Goal: Task Accomplishment & Management: Manage account settings

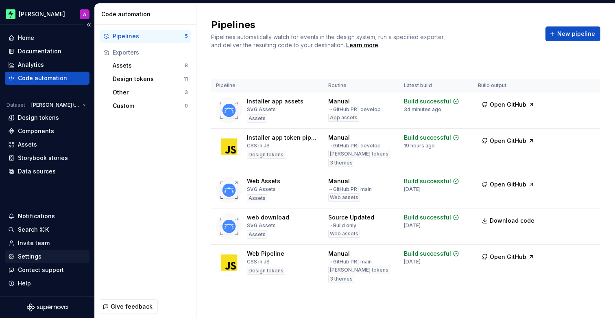
click at [33, 255] on div "Settings" at bounding box center [30, 256] width 24 height 8
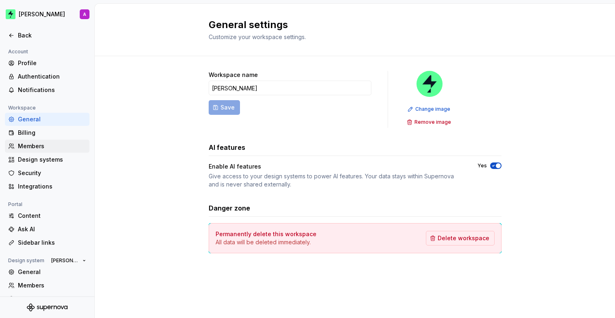
click at [40, 146] on div "Members" at bounding box center [52, 146] width 68 height 8
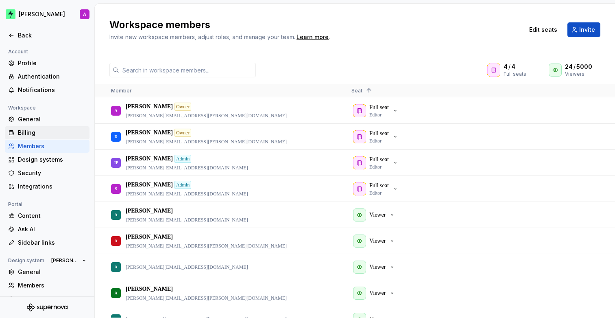
click at [32, 133] on div "Billing" at bounding box center [52, 133] width 68 height 8
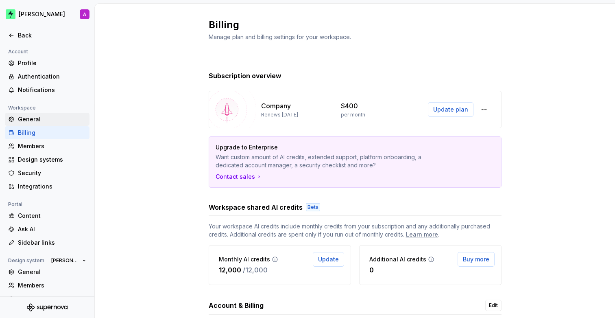
click at [42, 118] on div "General" at bounding box center [52, 119] width 68 height 8
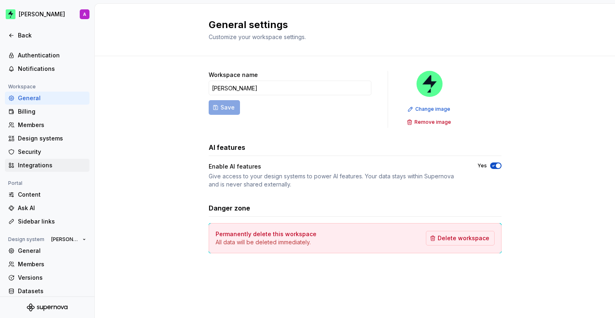
click at [40, 165] on div "Integrations" at bounding box center [52, 165] width 68 height 8
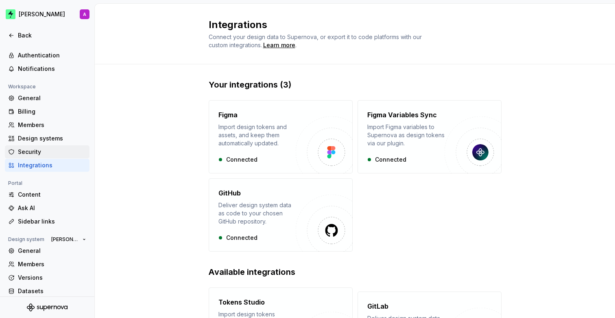
click at [35, 151] on div "Security" at bounding box center [52, 152] width 68 height 8
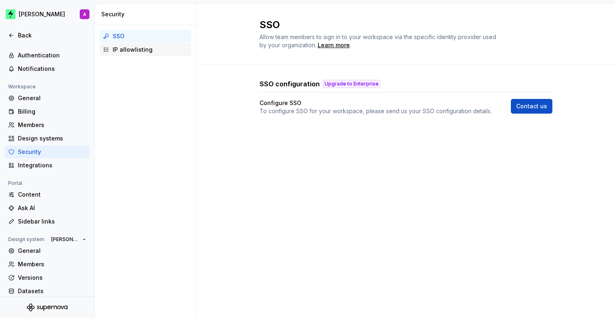
click at [146, 53] on div "IP allowlisting" at bounding box center [150, 50] width 75 height 8
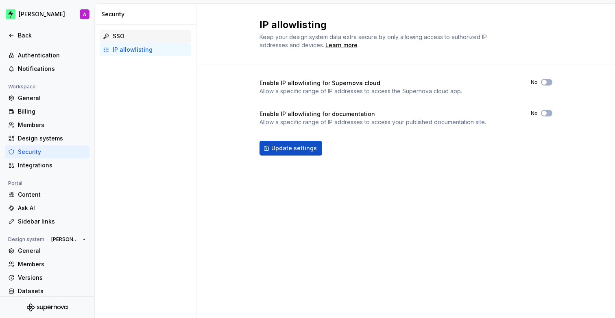
click at [143, 37] on div "SSO" at bounding box center [150, 36] width 75 height 8
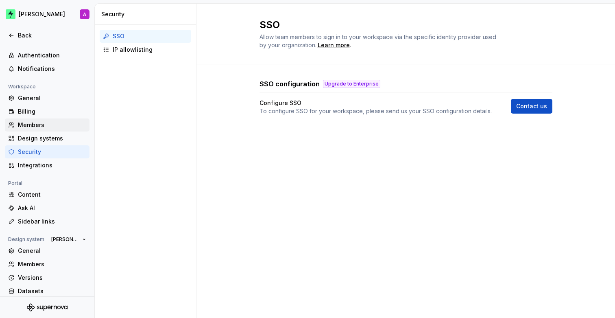
click at [50, 123] on div "Members" at bounding box center [52, 125] width 68 height 8
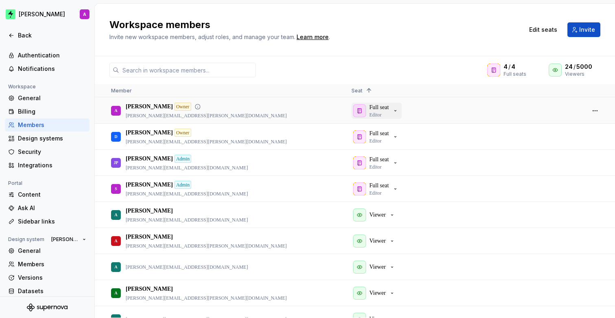
click at [381, 109] on p "Full seat" at bounding box center [379, 107] width 20 height 8
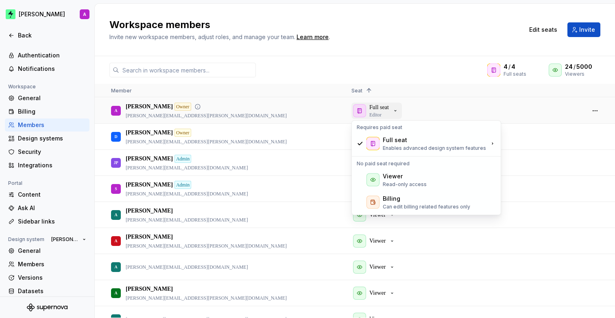
click at [381, 109] on p "Full seat" at bounding box center [379, 107] width 20 height 8
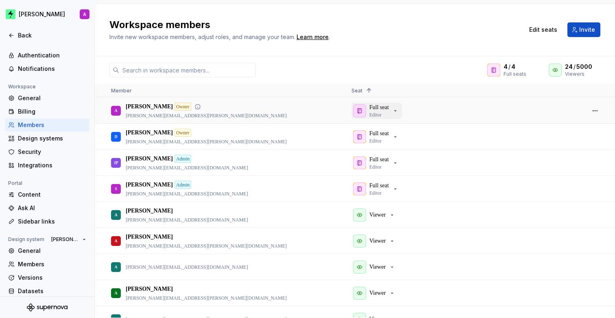
click at [381, 109] on p "Full seat" at bounding box center [379, 107] width 20 height 8
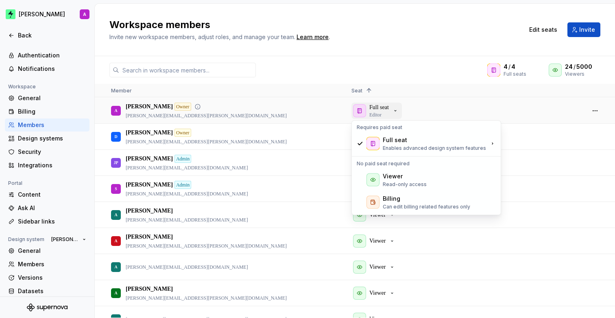
click at [378, 111] on p "Editor" at bounding box center [375, 114] width 12 height 7
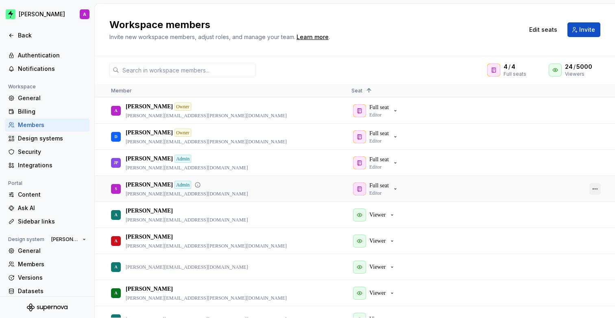
click at [598, 189] on button "button" at bounding box center [595, 188] width 11 height 11
click at [596, 185] on button "button" at bounding box center [595, 188] width 11 height 11
click at [370, 184] on p "Full seat" at bounding box center [379, 185] width 20 height 8
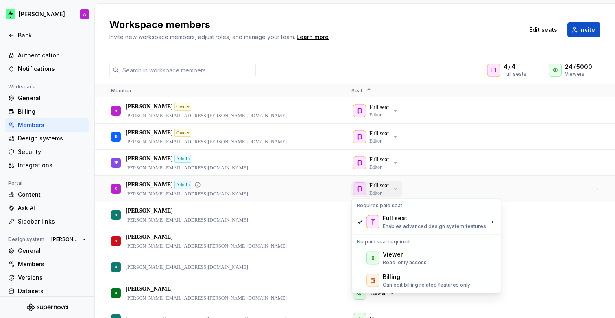
click at [393, 189] on div "Full seat Editor" at bounding box center [376, 188] width 46 height 15
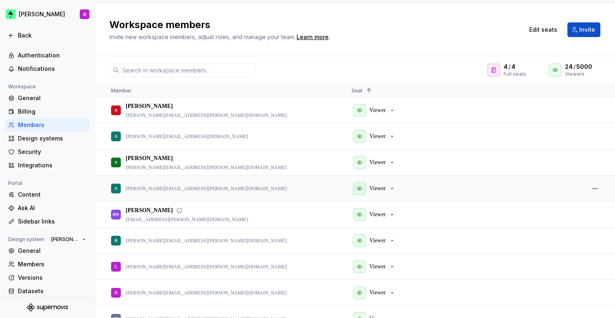
scroll to position [127, 0]
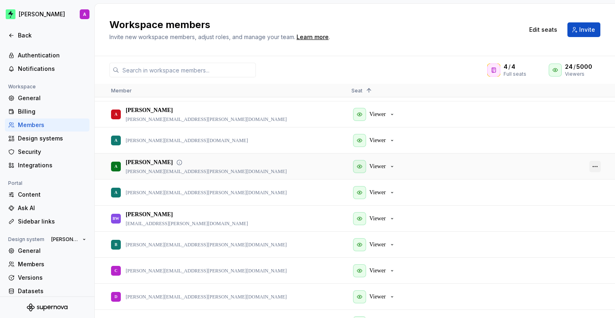
click at [595, 166] on button "button" at bounding box center [595, 166] width 11 height 11
click at [568, 207] on span "Remove from workspace" at bounding box center [564, 208] width 67 height 15
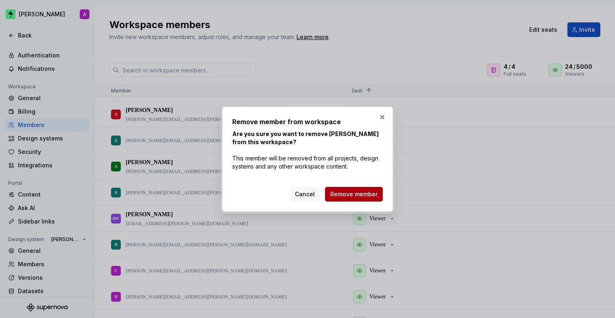
click at [360, 194] on span "Remove member" at bounding box center [353, 194] width 47 height 8
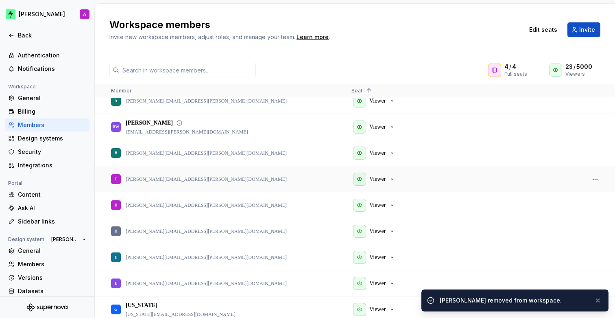
scroll to position [201, 0]
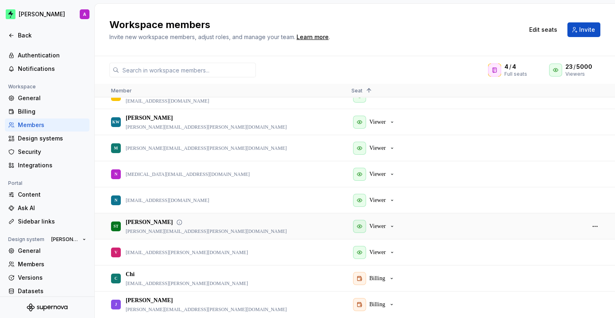
drag, startPoint x: 188, startPoint y: 231, endPoint x: 134, endPoint y: 231, distance: 53.7
click at [138, 232] on div "ST [PERSON_NAME] [PERSON_NAME][EMAIL_ADDRESS][PERSON_NAME][DOMAIN_NAME]" at bounding box center [224, 226] width 227 height 25
drag, startPoint x: 129, startPoint y: 231, endPoint x: 184, endPoint y: 232, distance: 54.9
click at [185, 232] on div "ST [PERSON_NAME] [PERSON_NAME][EMAIL_ADDRESS][PERSON_NAME][DOMAIN_NAME]" at bounding box center [224, 226] width 227 height 25
drag, startPoint x: 149, startPoint y: 230, endPoint x: 133, endPoint y: 229, distance: 16.7
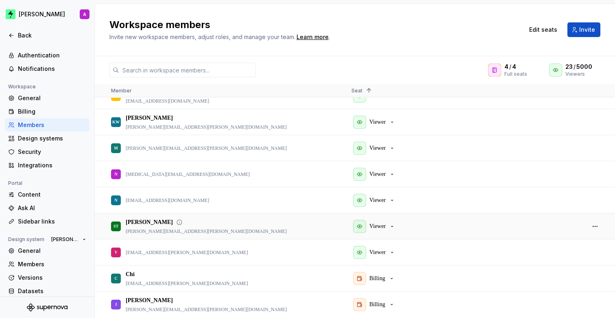
click at [149, 230] on p "[PERSON_NAME][EMAIL_ADDRESS][PERSON_NAME][DOMAIN_NAME]" at bounding box center [206, 231] width 161 height 7
drag, startPoint x: 135, startPoint y: 230, endPoint x: 180, endPoint y: 231, distance: 44.4
click at [180, 231] on div "ST [PERSON_NAME] [PERSON_NAME][EMAIL_ADDRESS][PERSON_NAME][DOMAIN_NAME]" at bounding box center [224, 226] width 227 height 25
copy p "[PERSON_NAME][EMAIL_ADDRESS][PERSON_NAME][DOMAIN_NAME]"
click at [580, 28] on span "Invite" at bounding box center [587, 30] width 16 height 8
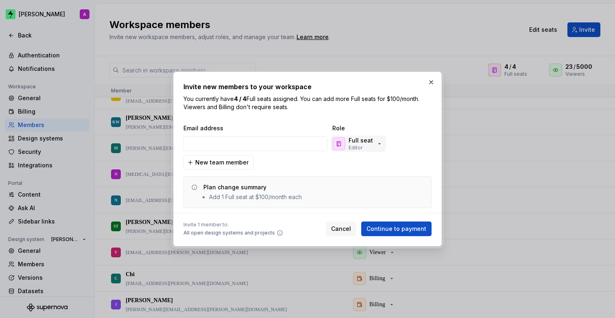
click at [359, 146] on p "Editor" at bounding box center [356, 147] width 14 height 7
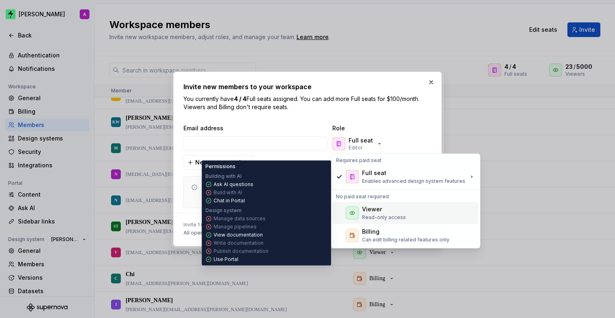
click at [364, 208] on div "Viewer" at bounding box center [372, 209] width 20 height 8
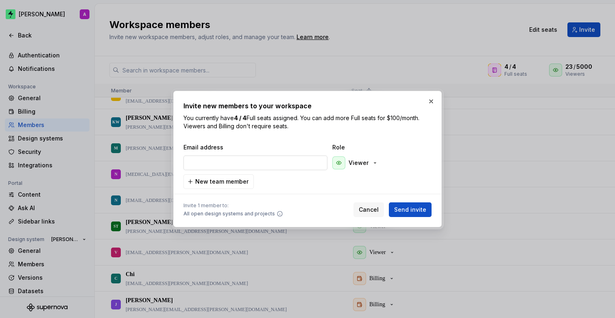
click at [286, 159] on input "email" at bounding box center [256, 162] width 144 height 15
paste input "[PERSON_NAME][EMAIL_ADDRESS][PERSON_NAME][DOMAIN_NAME]"
drag, startPoint x: 222, startPoint y: 161, endPoint x: 264, endPoint y: 161, distance: 42.7
click at [264, 161] on input "[PERSON_NAME][EMAIL_ADDRESS][PERSON_NAME][DOMAIN_NAME]" at bounding box center [256, 162] width 144 height 15
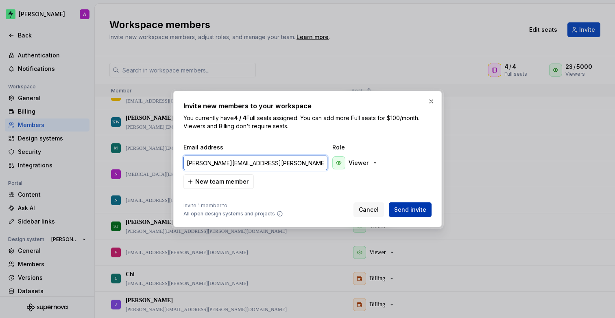
type input "[PERSON_NAME][EMAIL_ADDRESS][PERSON_NAME][PERSON_NAME][DOMAIN_NAME]"
click at [419, 209] on span "Send invite" at bounding box center [410, 209] width 32 height 8
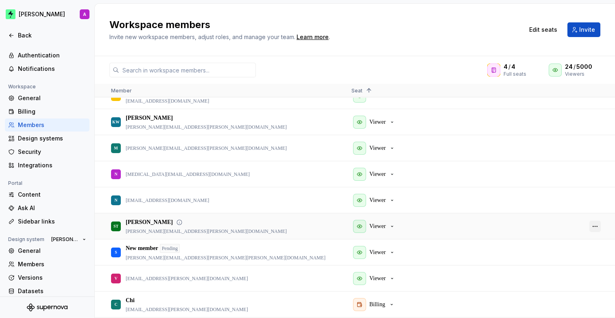
click at [596, 226] on button "button" at bounding box center [595, 226] width 11 height 11
click at [577, 271] on span "Remove from workspace" at bounding box center [564, 269] width 67 height 15
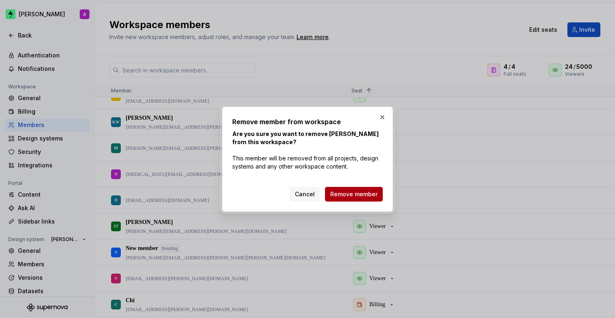
click at [362, 194] on span "Remove member" at bounding box center [353, 194] width 47 height 8
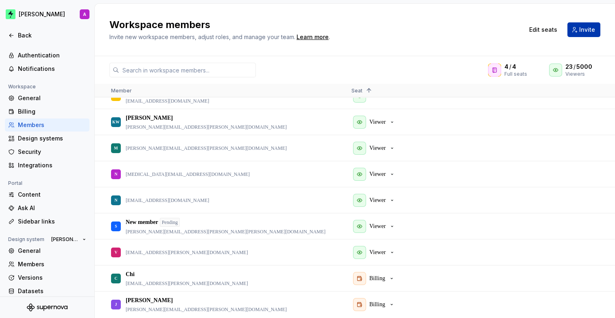
click at [582, 31] on span "Invite" at bounding box center [587, 30] width 16 height 8
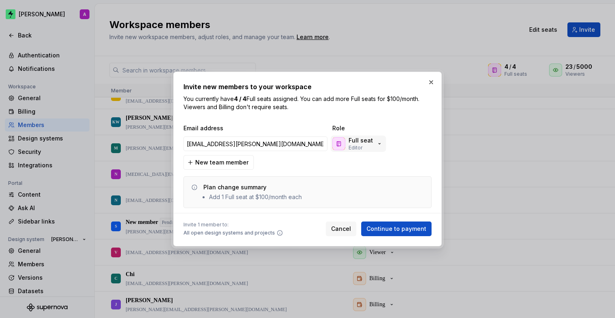
type input "[EMAIL_ADDRESS][PERSON_NAME][DOMAIN_NAME]"
click at [376, 148] on div "Full seat Editor" at bounding box center [357, 143] width 50 height 15
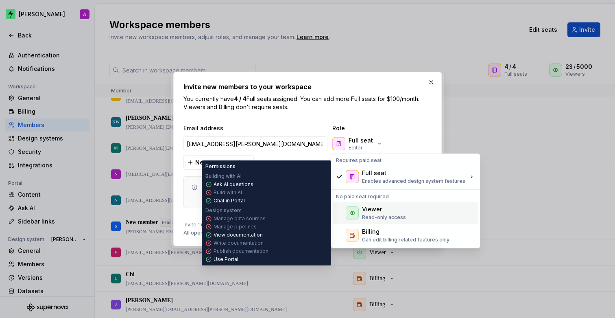
click at [378, 208] on div "Viewer" at bounding box center [372, 209] width 20 height 8
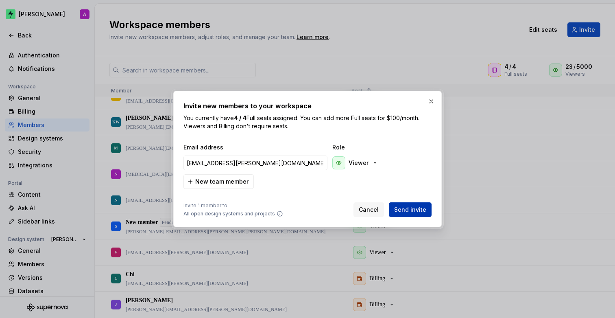
click at [416, 211] on span "Send invite" at bounding box center [410, 209] width 32 height 8
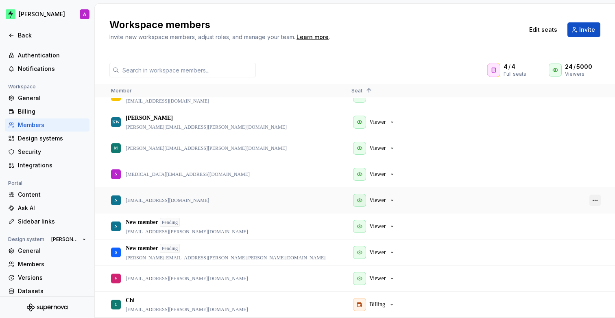
click at [596, 199] on button "button" at bounding box center [595, 199] width 11 height 11
click at [565, 241] on span "Remove from workspace" at bounding box center [564, 242] width 67 height 15
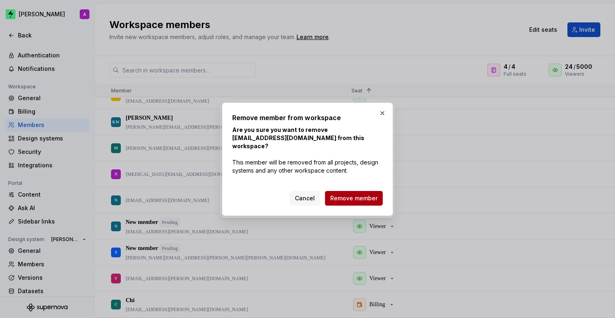
click at [363, 194] on span "Remove member" at bounding box center [353, 198] width 47 height 8
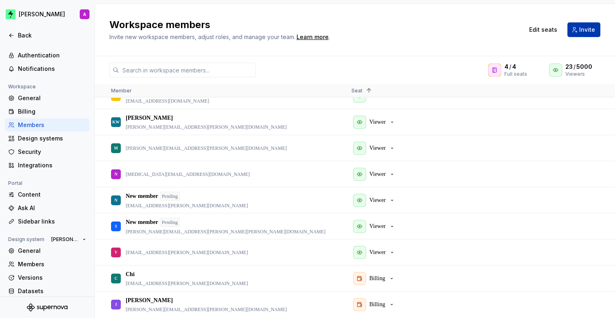
click at [580, 31] on span "Invite" at bounding box center [587, 30] width 16 height 8
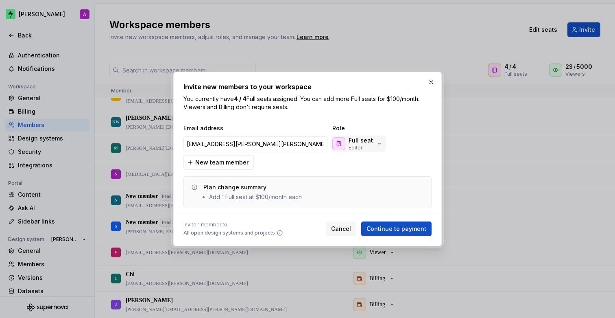
type input "[EMAIL_ADDRESS][PERSON_NAME][PERSON_NAME][DOMAIN_NAME]"
click at [379, 141] on icon "button" at bounding box center [379, 143] width 7 height 7
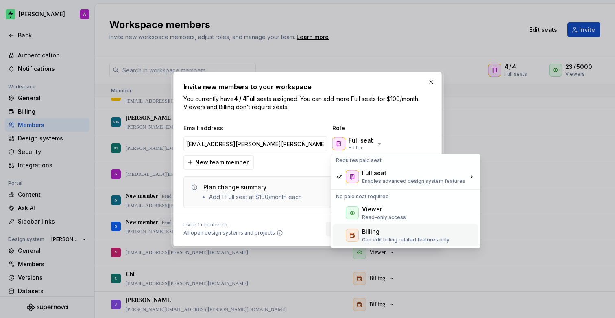
click at [378, 236] on p "Can edit billing related features only" at bounding box center [405, 239] width 87 height 7
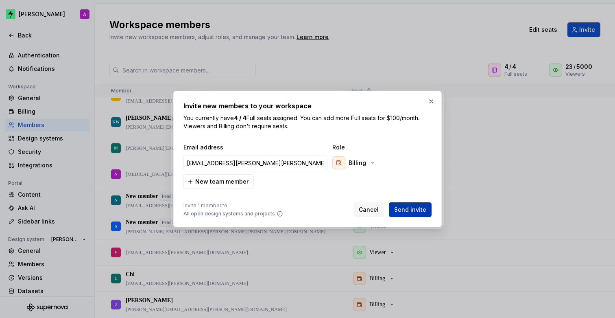
click at [413, 209] on span "Send invite" at bounding box center [410, 209] width 32 height 8
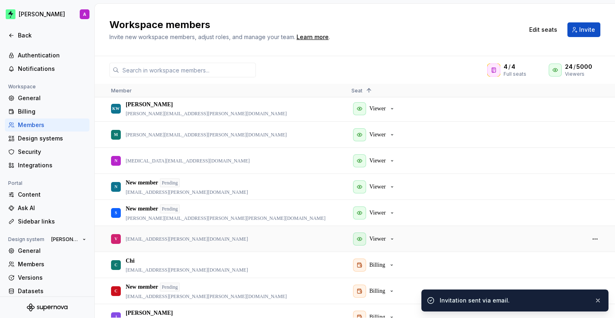
scroll to position [509, 0]
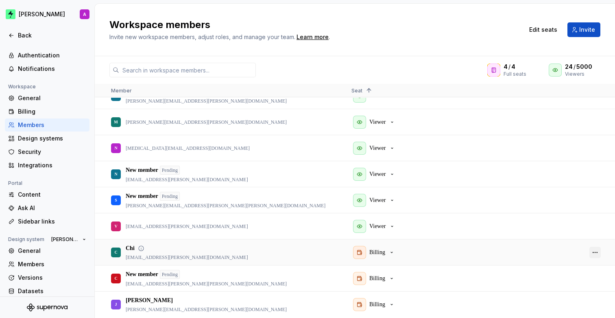
click at [593, 251] on button "button" at bounding box center [595, 252] width 11 height 11
click at [555, 292] on span "Remove from workspace" at bounding box center [564, 293] width 67 height 15
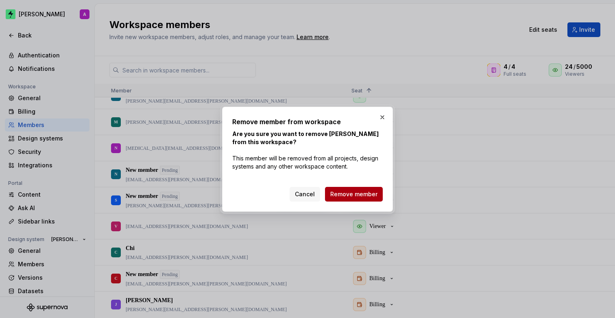
click at [371, 194] on span "Remove member" at bounding box center [353, 194] width 47 height 8
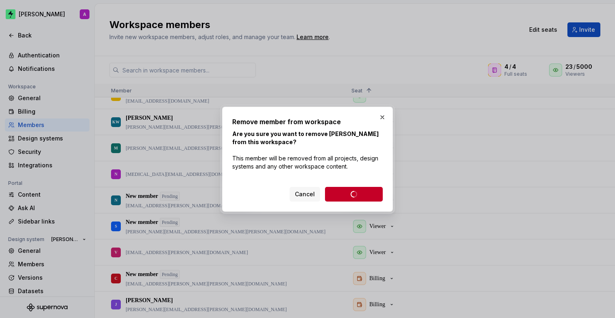
scroll to position [483, 0]
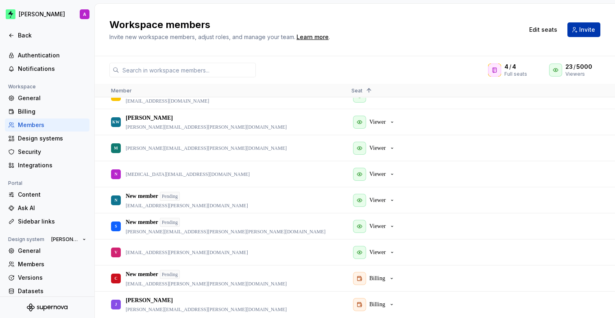
click at [579, 35] on button "Invite" at bounding box center [584, 29] width 33 height 15
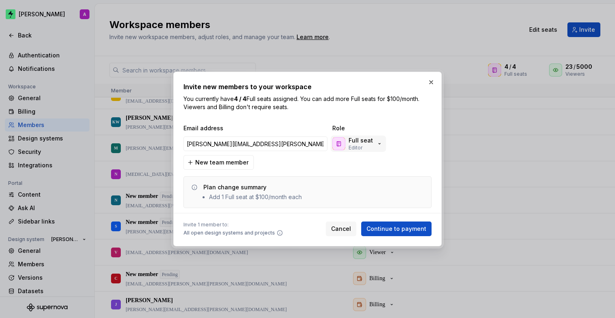
type input "[PERSON_NAME][EMAIL_ADDRESS][PERSON_NAME][PERSON_NAME][DOMAIN_NAME]"
click at [379, 136] on button "Full seat Editor" at bounding box center [358, 143] width 55 height 16
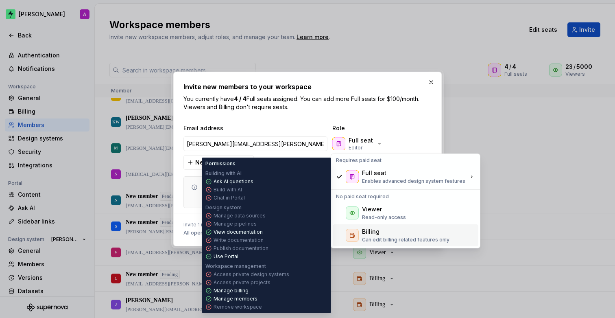
click at [383, 238] on p "Can edit billing related features only" at bounding box center [405, 239] width 87 height 7
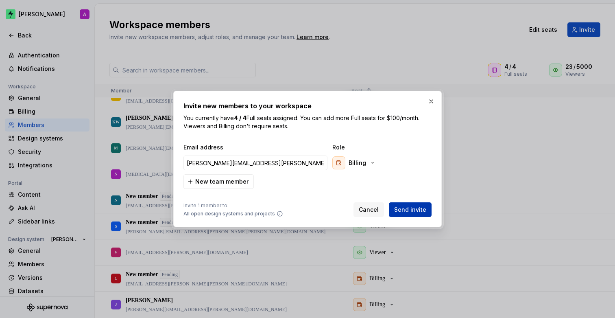
click at [417, 210] on span "Send invite" at bounding box center [410, 209] width 32 height 8
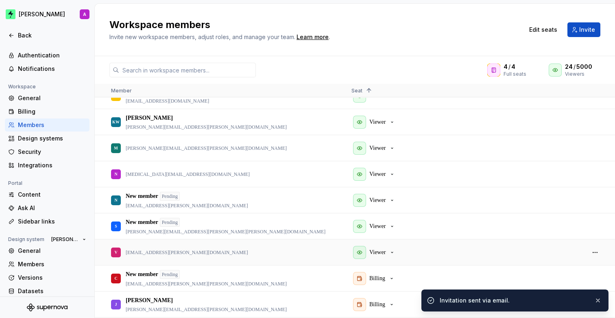
scroll to position [509, 0]
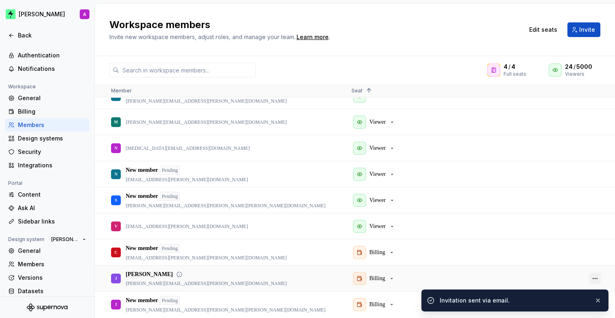
click at [599, 276] on button "button" at bounding box center [595, 278] width 11 height 11
click at [599, 302] on button "button" at bounding box center [598, 300] width 11 height 11
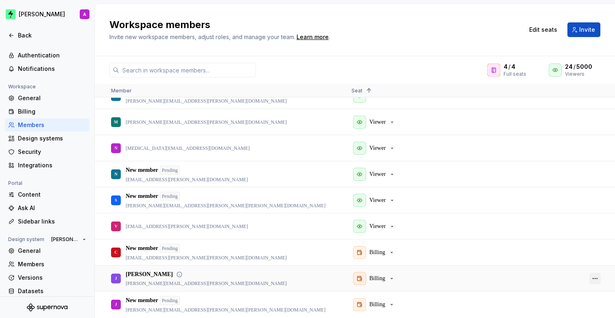
click at [596, 278] on button "button" at bounding box center [595, 278] width 11 height 11
click at [560, 310] on span "Remove from workspace" at bounding box center [564, 308] width 67 height 15
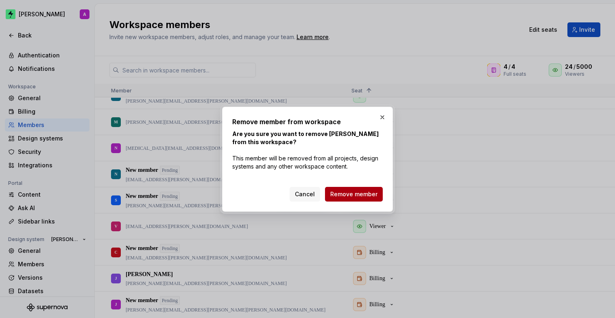
click at [350, 194] on span "Remove member" at bounding box center [353, 194] width 47 height 8
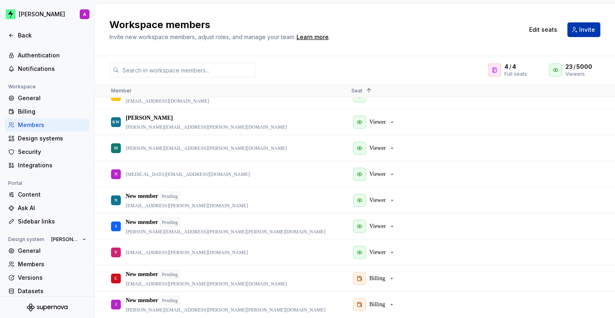
click at [581, 29] on span "Invite" at bounding box center [587, 30] width 16 height 8
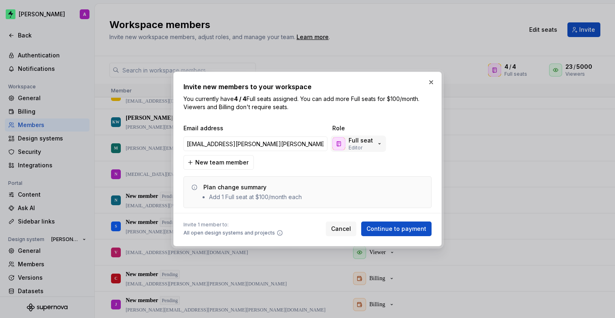
type input "[EMAIL_ADDRESS][PERSON_NAME][PERSON_NAME][DOMAIN_NAME]"
click at [371, 135] on button "Full seat Editor" at bounding box center [358, 143] width 55 height 16
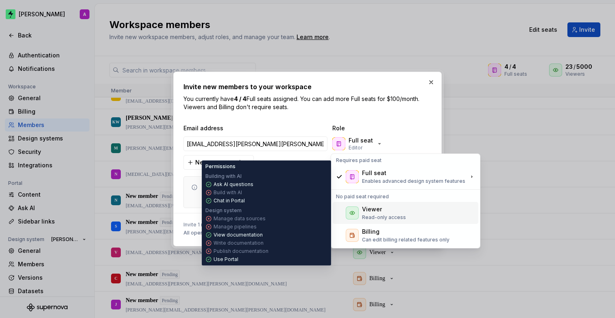
click at [376, 213] on div "Viewer" at bounding box center [372, 209] width 20 height 8
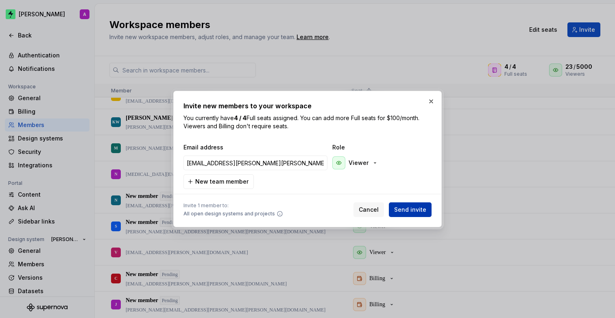
click at [402, 210] on span "Send invite" at bounding box center [410, 209] width 32 height 8
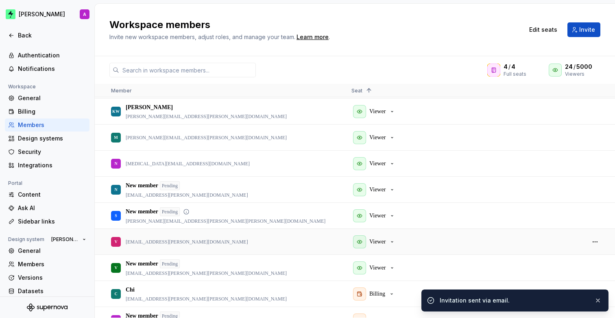
scroll to position [496, 0]
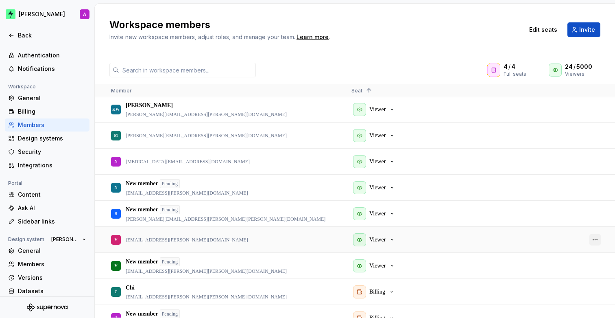
click at [592, 237] on button "button" at bounding box center [595, 239] width 11 height 11
click at [552, 279] on span "Remove from workspace" at bounding box center [564, 280] width 67 height 15
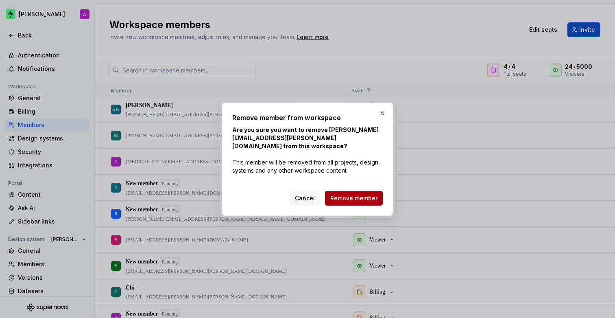
click at [364, 196] on span "Remove member" at bounding box center [353, 198] width 47 height 8
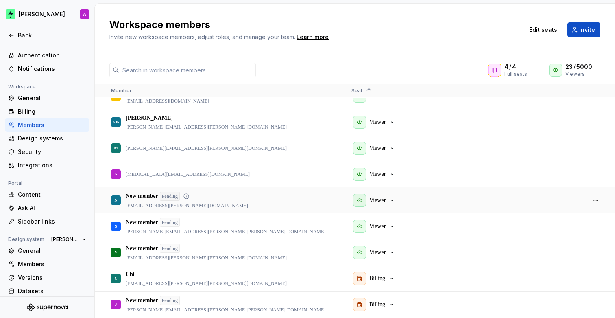
scroll to position [462, 0]
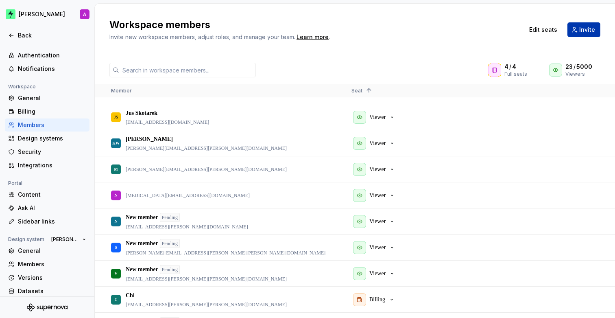
click at [584, 29] on span "Invite" at bounding box center [587, 30] width 16 height 8
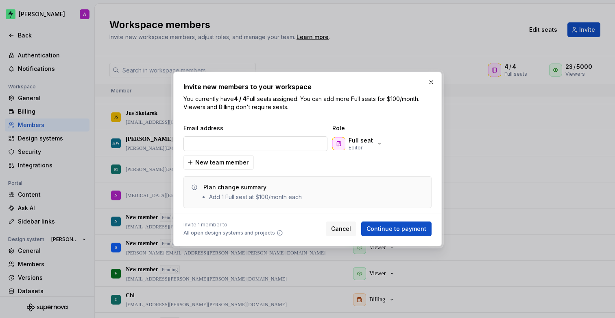
click at [284, 147] on input "email" at bounding box center [256, 143] width 144 height 15
type input "[MEDICAL_DATA][EMAIL_ADDRESS][PERSON_NAME][DOMAIN_NAME]"
click at [384, 144] on button "Full seat Editor" at bounding box center [358, 143] width 55 height 16
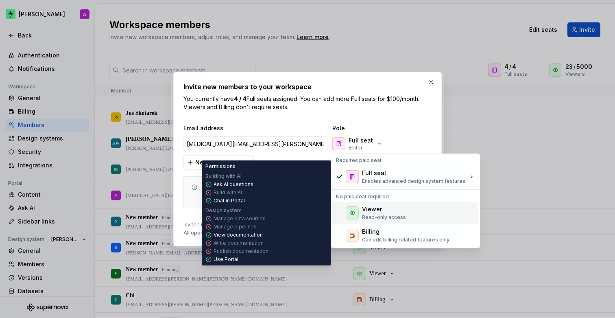
click at [375, 207] on div "Viewer" at bounding box center [372, 209] width 20 height 8
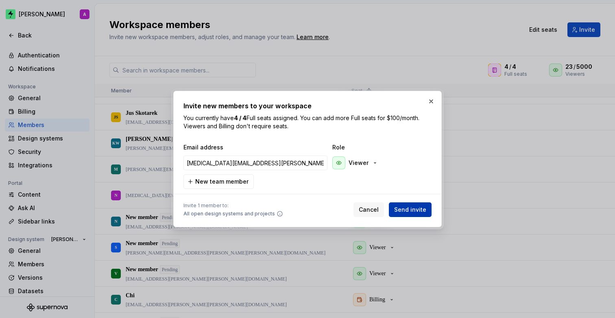
click at [416, 208] on span "Send invite" at bounding box center [410, 209] width 32 height 8
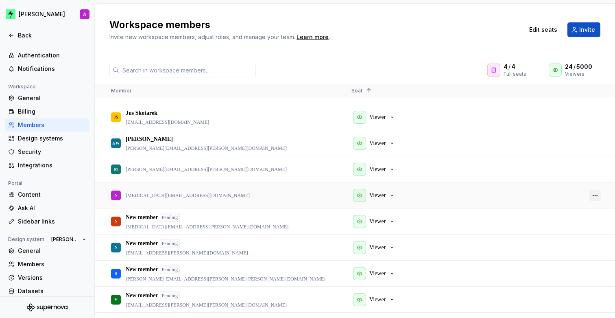
click at [594, 192] on button "button" at bounding box center [595, 195] width 11 height 11
click at [551, 232] on span "Remove from workspace" at bounding box center [564, 234] width 67 height 15
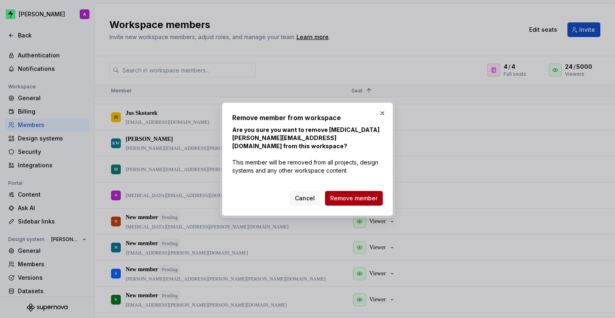
click at [336, 195] on span "Remove member" at bounding box center [353, 198] width 47 height 8
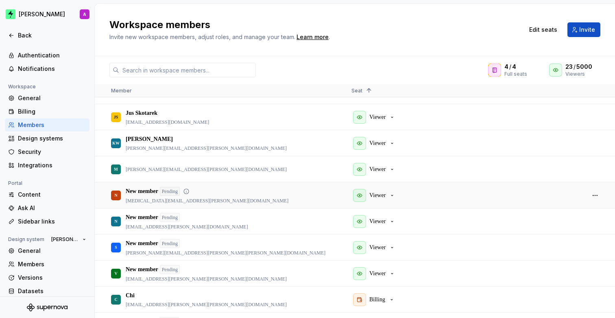
scroll to position [461, 0]
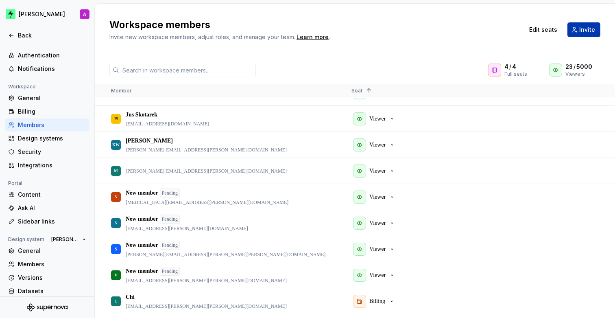
click at [586, 30] on span "Invite" at bounding box center [587, 30] width 16 height 8
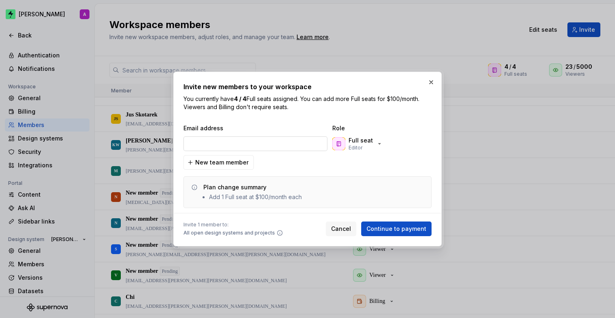
click at [224, 147] on input "email" at bounding box center [256, 143] width 144 height 15
type input "[PERSON_NAME][EMAIL_ADDRESS][PERSON_NAME][PERSON_NAME][DOMAIN_NAME]"
click at [359, 138] on p "Full seat" at bounding box center [361, 140] width 24 height 8
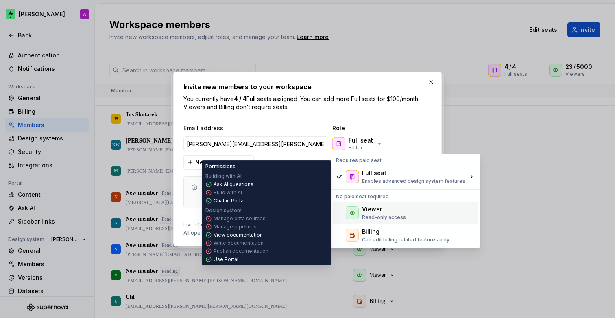
click at [366, 216] on p "Read-only access" at bounding box center [384, 217] width 44 height 7
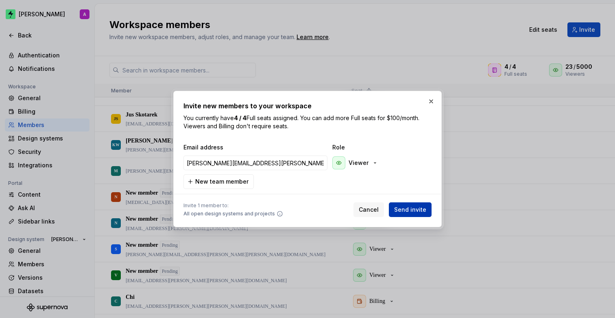
click at [415, 210] on span "Send invite" at bounding box center [410, 209] width 32 height 8
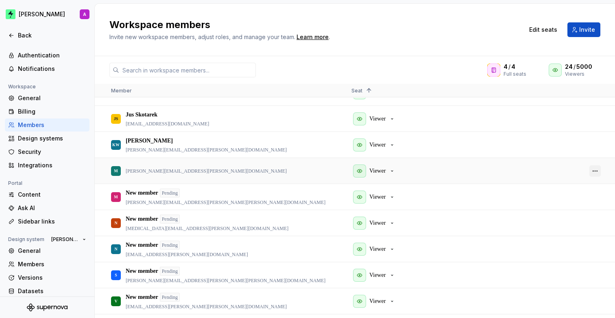
click at [597, 170] on button "button" at bounding box center [595, 170] width 11 height 11
click at [559, 214] on span "Remove from workspace" at bounding box center [564, 212] width 67 height 15
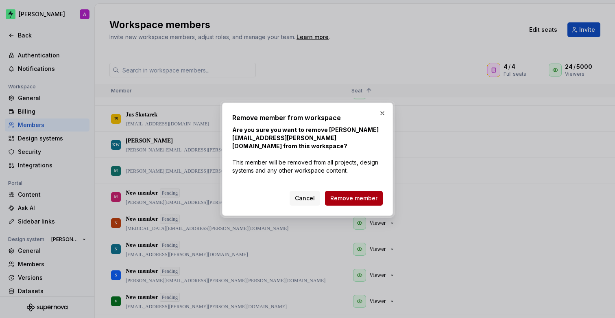
click at [357, 195] on span "Remove member" at bounding box center [353, 198] width 47 height 8
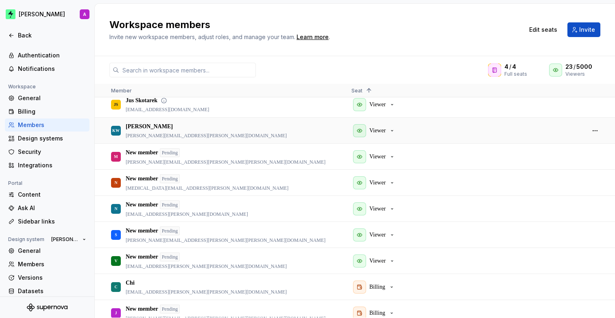
scroll to position [483, 0]
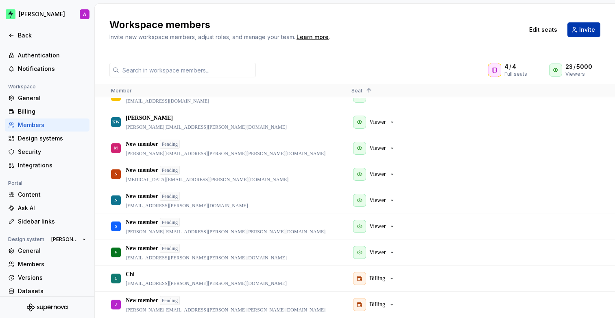
click at [587, 32] on span "Invite" at bounding box center [587, 30] width 16 height 8
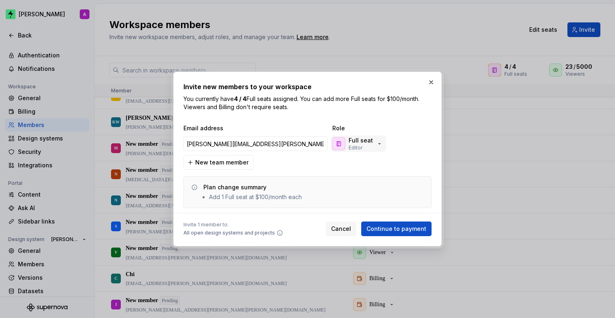
type input "[PERSON_NAME][EMAIL_ADDRESS][PERSON_NAME][PERSON_NAME][DOMAIN_NAME]"
click at [368, 149] on div "Full seat Editor" at bounding box center [361, 143] width 24 height 15
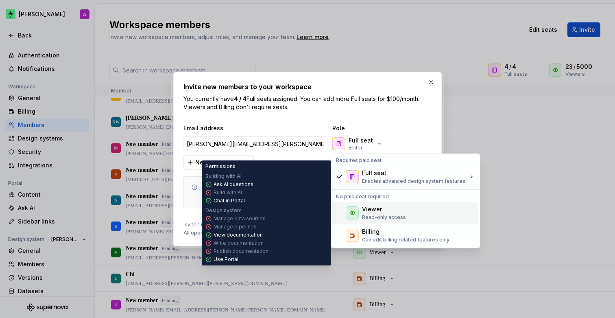
click at [379, 208] on div "Viewer" at bounding box center [372, 209] width 20 height 8
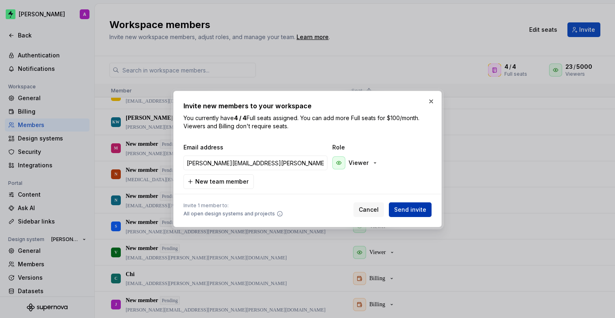
click at [409, 208] on span "Send invite" at bounding box center [410, 209] width 32 height 8
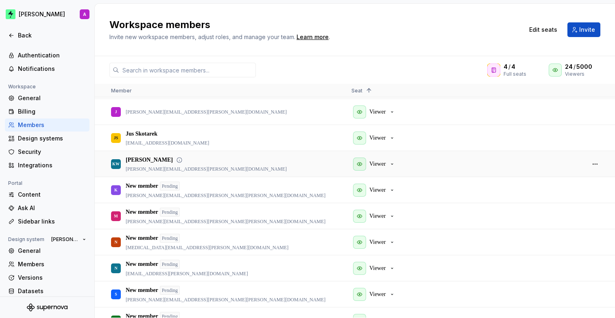
scroll to position [440, 0]
click at [594, 162] on button "button" at bounding box center [595, 164] width 11 height 11
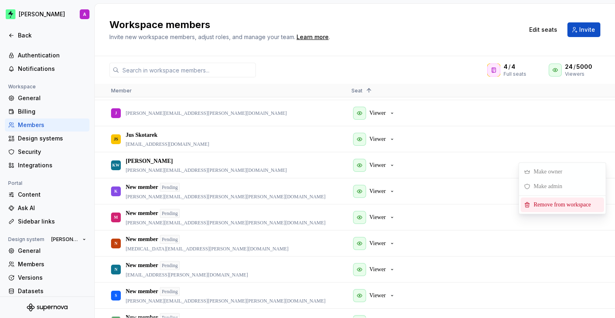
click at [546, 202] on span "Remove from workspace" at bounding box center [564, 204] width 67 height 15
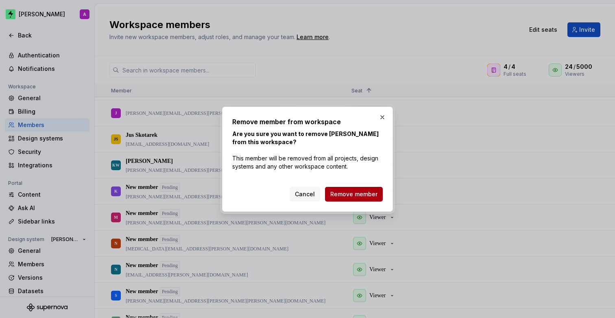
click at [364, 194] on span "Remove member" at bounding box center [353, 194] width 47 height 8
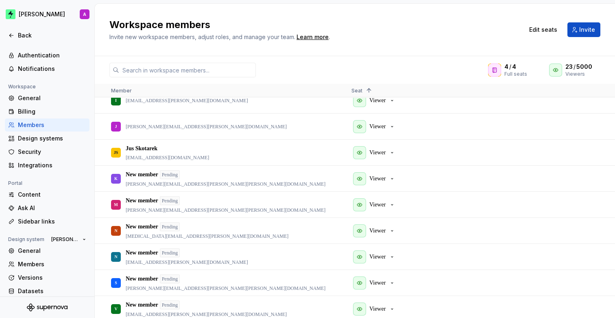
scroll to position [425, 0]
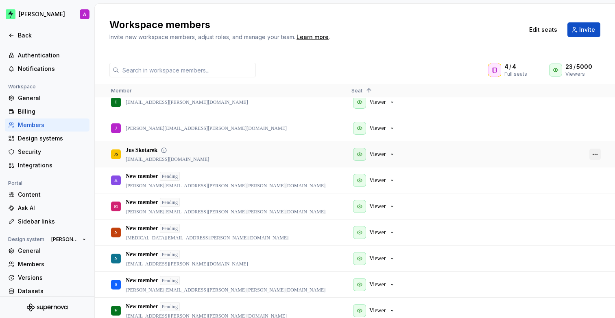
click at [596, 154] on button "button" at bounding box center [595, 154] width 11 height 11
click at [487, 151] on div "Viewer" at bounding box center [465, 154] width 227 height 25
click at [574, 35] on button "Invite" at bounding box center [584, 29] width 33 height 15
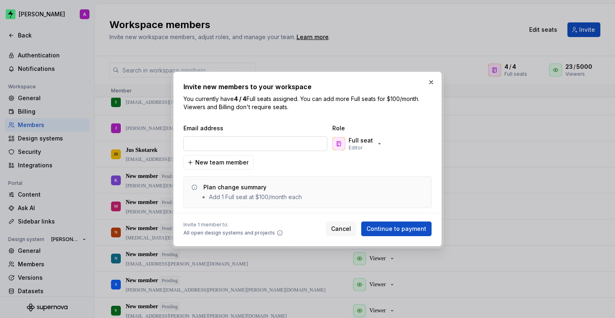
click at [247, 141] on input "email" at bounding box center [256, 143] width 144 height 15
click at [356, 146] on p "Editor" at bounding box center [356, 147] width 14 height 7
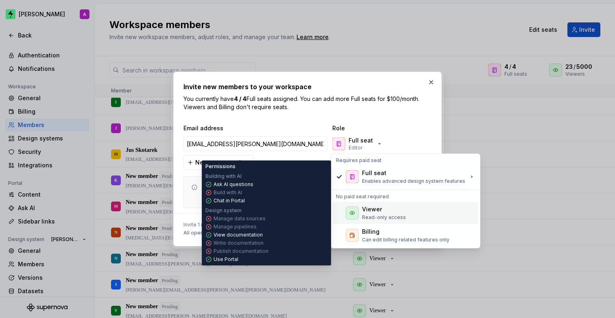
click at [371, 213] on div "Viewer" at bounding box center [372, 209] width 20 height 8
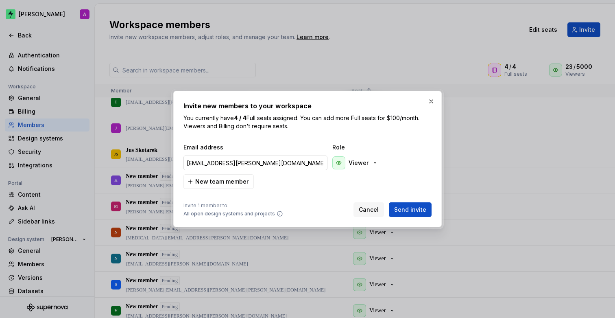
click at [213, 165] on input "[EMAIL_ADDRESS][PERSON_NAME][DOMAIN_NAME]" at bounding box center [256, 162] width 144 height 15
click at [283, 166] on input "[EMAIL_ADDRESS][PERSON_NAME][DOMAIN_NAME]" at bounding box center [256, 162] width 144 height 15
type input "[EMAIL_ADDRESS][PERSON_NAME][DOMAIN_NAME]"
click at [417, 208] on span "Send invite" at bounding box center [410, 209] width 32 height 8
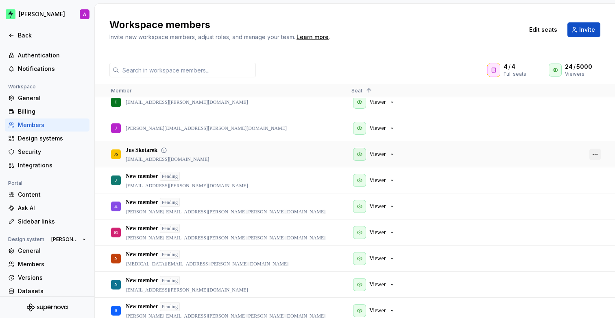
click at [596, 154] on button "button" at bounding box center [595, 154] width 11 height 11
click at [561, 197] on span "Remove from workspace" at bounding box center [564, 196] width 67 height 15
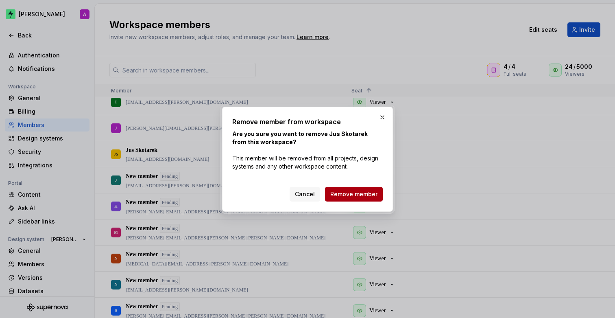
click at [359, 194] on span "Remove member" at bounding box center [353, 194] width 47 height 8
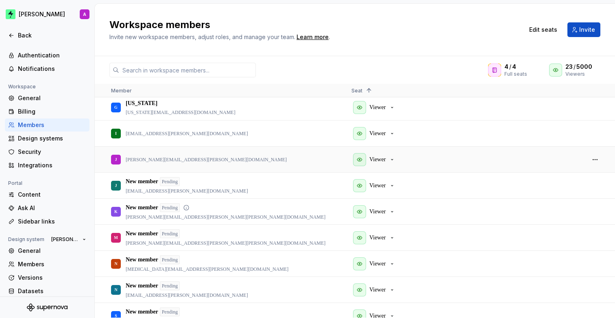
scroll to position [393, 0]
click at [580, 33] on span "Invite" at bounding box center [587, 30] width 16 height 8
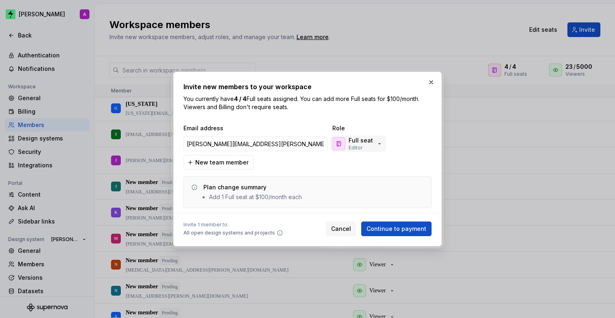
type input "[PERSON_NAME][EMAIL_ADDRESS][PERSON_NAME][PERSON_NAME][DOMAIN_NAME]"
click at [367, 139] on p "Full seat" at bounding box center [361, 140] width 24 height 8
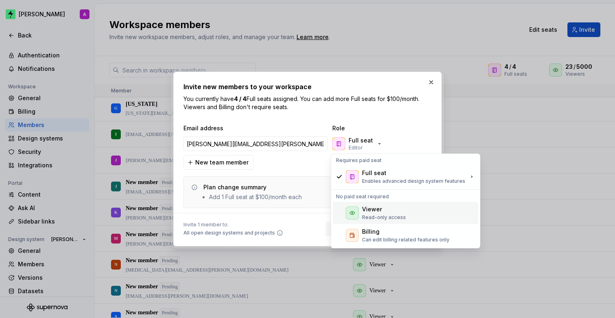
click at [375, 207] on div "Viewer" at bounding box center [372, 209] width 20 height 8
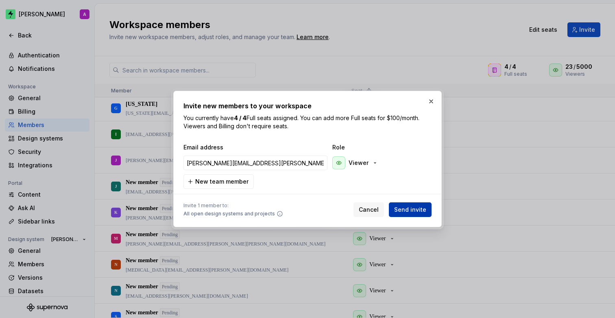
click at [412, 210] on span "Send invite" at bounding box center [410, 209] width 32 height 8
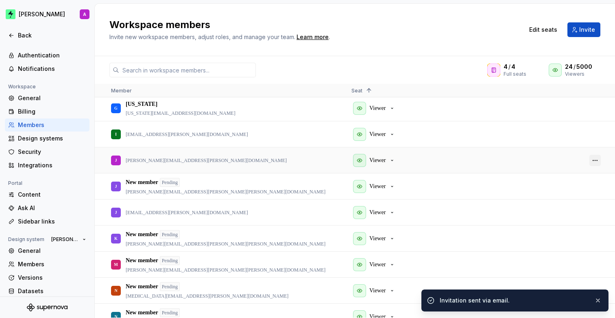
click at [593, 160] on button "button" at bounding box center [595, 160] width 11 height 11
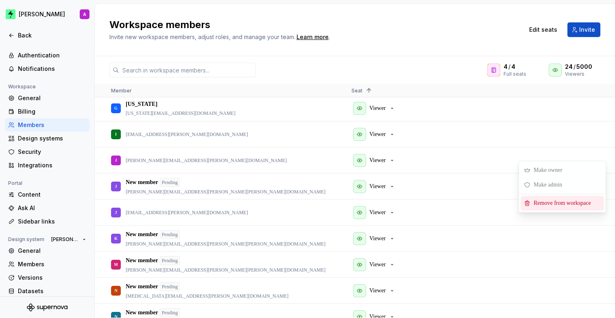
click at [551, 200] on span "Remove from workspace" at bounding box center [564, 203] width 67 height 15
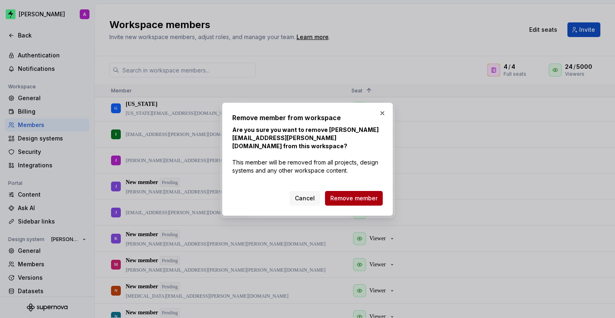
click at [373, 194] on span "Remove member" at bounding box center [353, 198] width 47 height 8
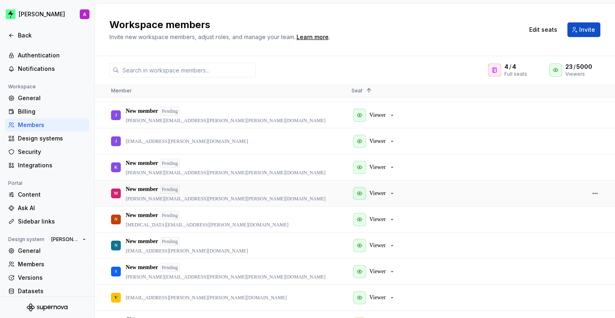
scroll to position [426, 0]
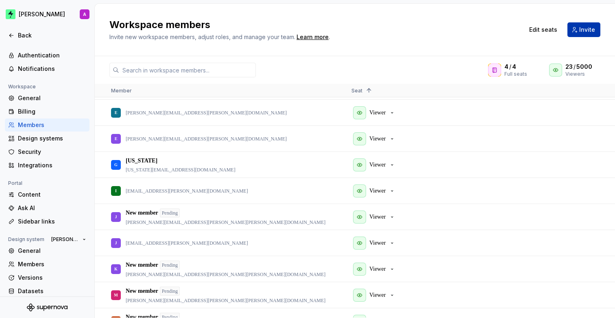
click at [583, 32] on span "Invite" at bounding box center [587, 30] width 16 height 8
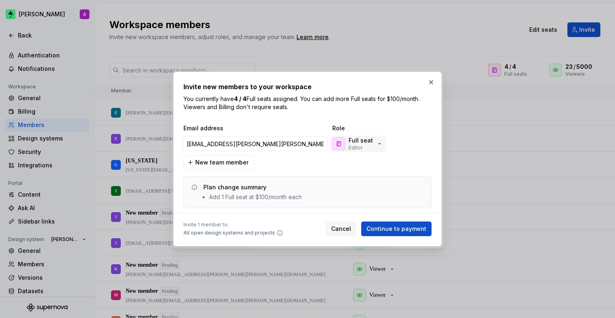
type input "[EMAIL_ADDRESS][PERSON_NAME][PERSON_NAME][DOMAIN_NAME]"
click at [363, 146] on div "Full seat Editor" at bounding box center [361, 143] width 24 height 15
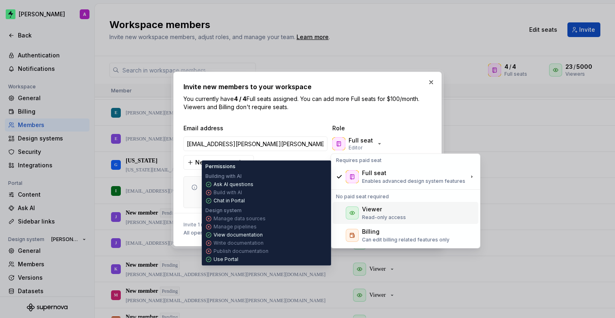
click at [376, 212] on div "Viewer" at bounding box center [372, 209] width 20 height 8
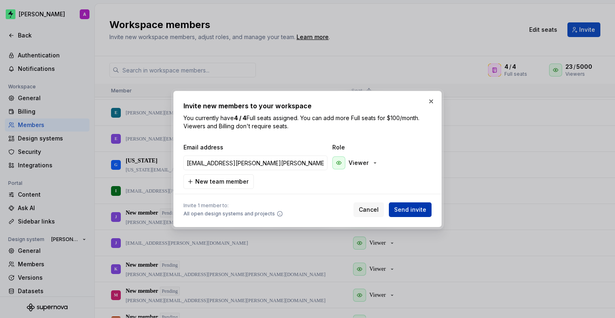
click at [416, 208] on span "Send invite" at bounding box center [410, 209] width 32 height 8
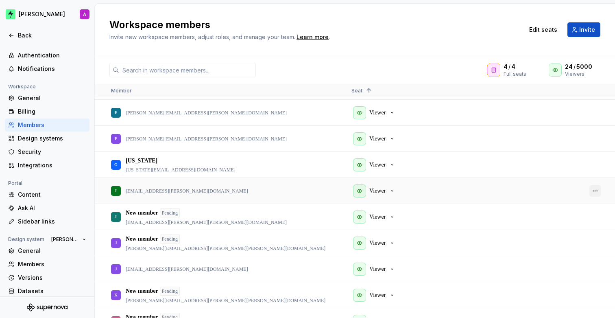
click at [596, 190] on button "button" at bounding box center [595, 190] width 11 height 11
click at [570, 230] on span "Remove from workspace" at bounding box center [564, 232] width 67 height 15
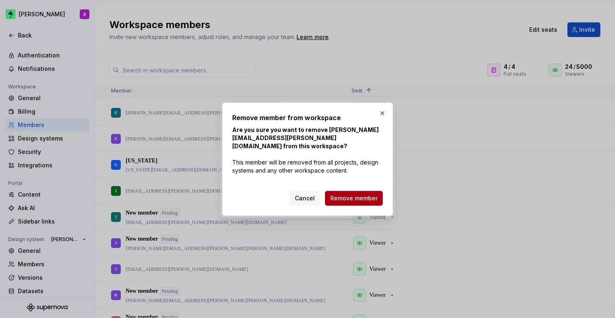
click at [363, 195] on span "Remove member" at bounding box center [353, 198] width 47 height 8
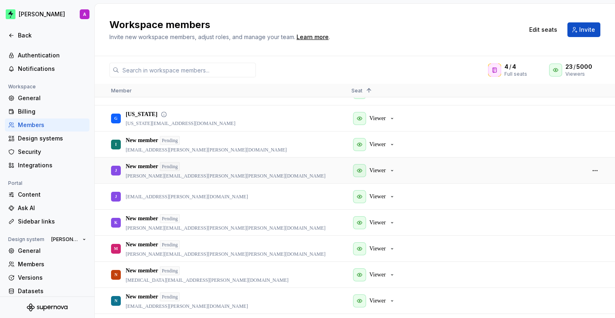
scroll to position [387, 0]
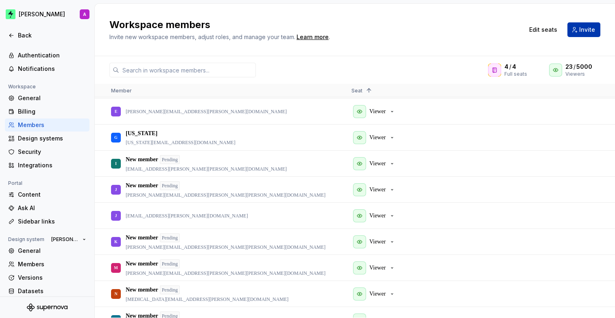
click at [578, 27] on button "Invite" at bounding box center [584, 29] width 33 height 15
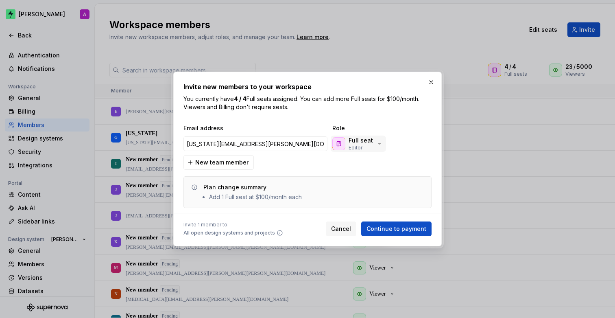
type input "[US_STATE][EMAIL_ADDRESS][PERSON_NAME][DOMAIN_NAME]"
click at [381, 137] on button "Full seat Editor" at bounding box center [358, 143] width 55 height 16
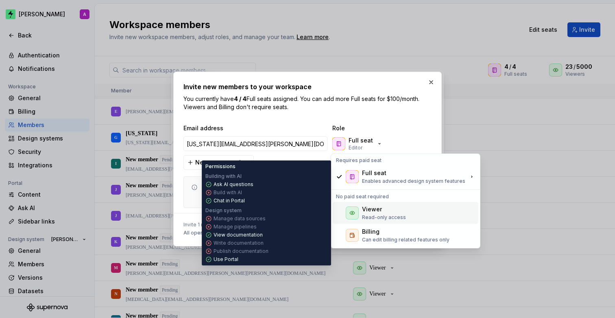
click at [375, 208] on div "Viewer" at bounding box center [372, 209] width 20 height 8
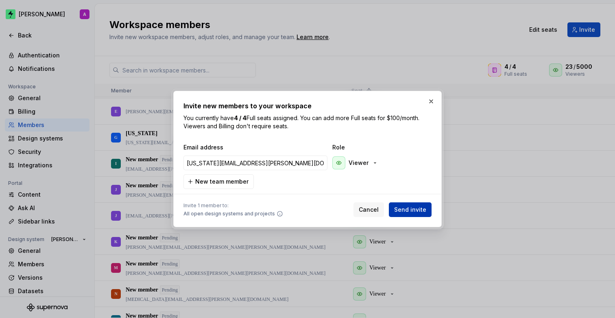
click at [415, 208] on span "Send invite" at bounding box center [410, 209] width 32 height 8
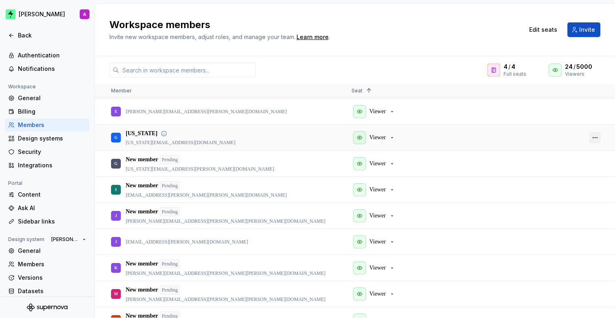
click at [595, 138] on button "button" at bounding box center [595, 137] width 11 height 11
click at [565, 178] on span "Remove from workspace" at bounding box center [564, 180] width 67 height 15
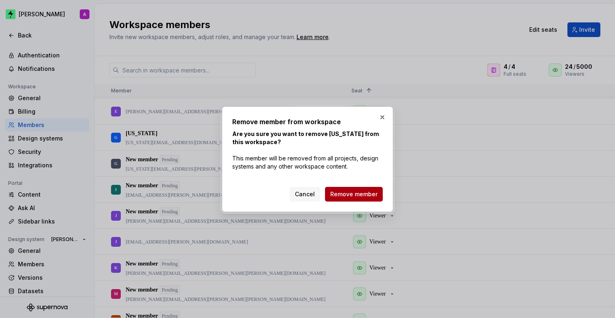
click at [369, 192] on span "Remove member" at bounding box center [353, 194] width 47 height 8
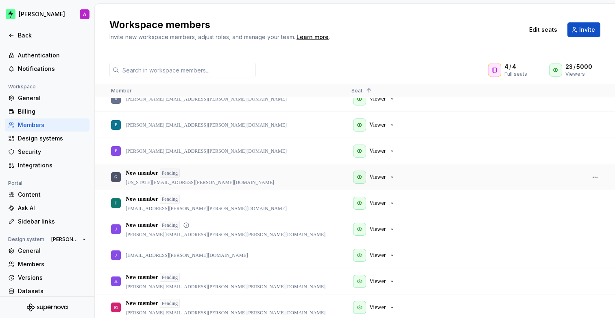
scroll to position [312, 0]
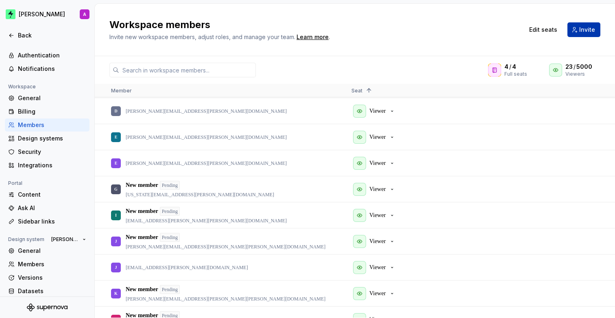
click at [591, 26] on span "Invite" at bounding box center [587, 30] width 16 height 8
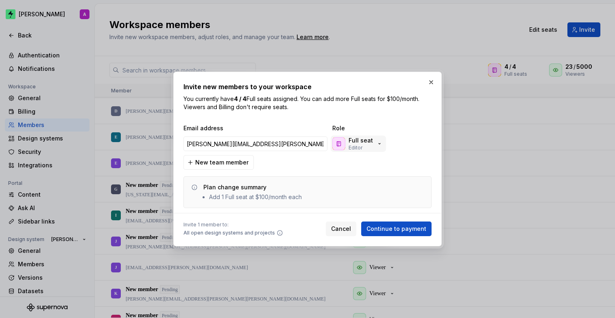
type input "[PERSON_NAME][EMAIL_ADDRESS][PERSON_NAME][PERSON_NAME][DOMAIN_NAME]"
click at [356, 150] on p "Editor" at bounding box center [356, 147] width 14 height 7
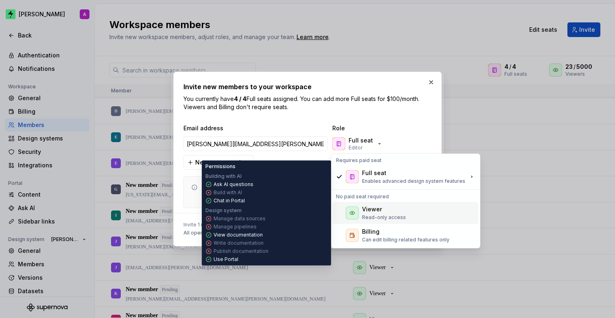
click at [369, 210] on div "Viewer" at bounding box center [372, 209] width 20 height 8
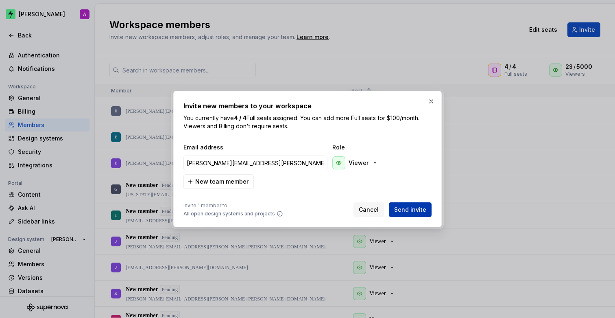
click at [408, 211] on span "Send invite" at bounding box center [410, 209] width 32 height 8
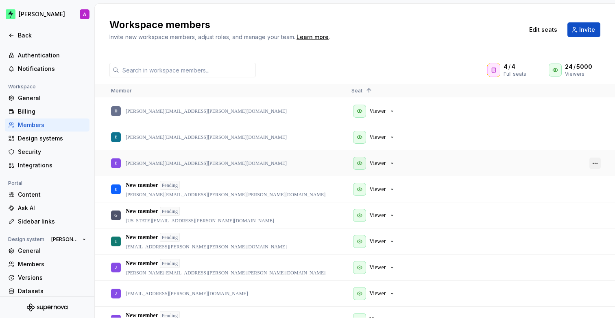
click at [600, 162] on button "button" at bounding box center [595, 162] width 11 height 11
click at [570, 204] on span "Remove from workspace" at bounding box center [564, 204] width 67 height 15
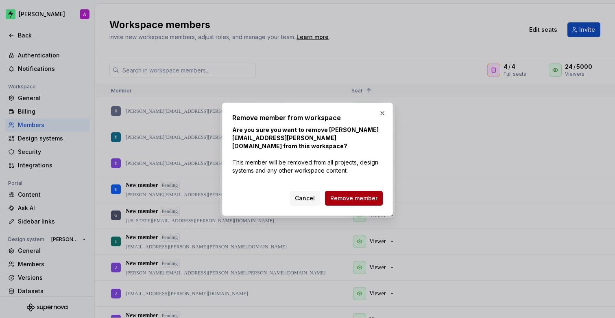
click at [361, 194] on span "Remove member" at bounding box center [353, 198] width 47 height 8
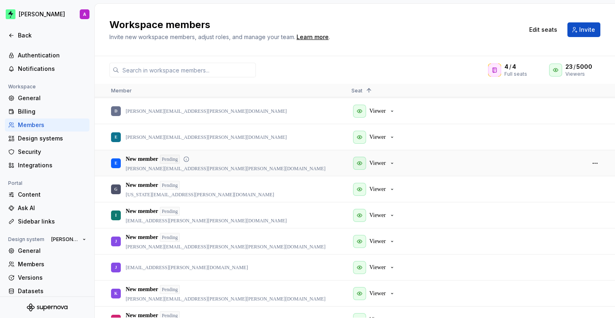
scroll to position [310, 0]
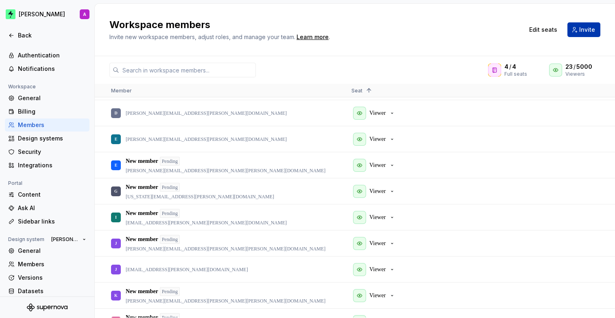
click at [581, 34] on button "Invite" at bounding box center [584, 29] width 33 height 15
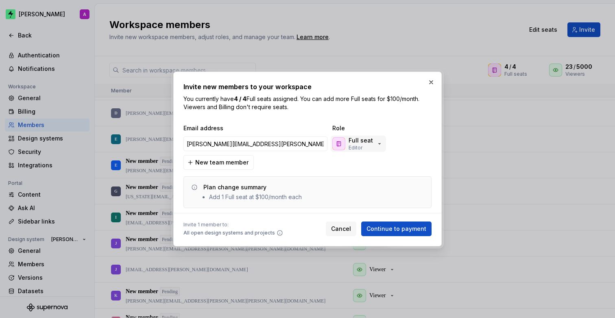
type input "[PERSON_NAME][EMAIL_ADDRESS][PERSON_NAME][PERSON_NAME][DOMAIN_NAME]"
click at [383, 145] on button "Full seat Editor" at bounding box center [358, 143] width 55 height 16
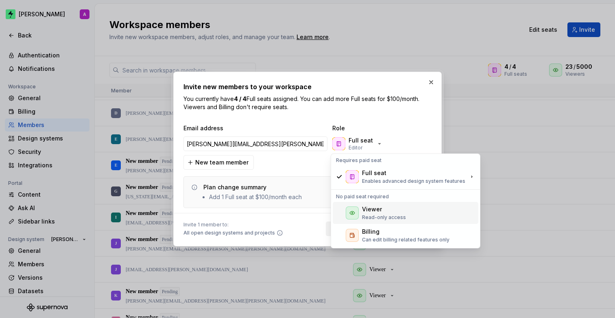
click at [386, 210] on div "Viewer" at bounding box center [384, 209] width 44 height 8
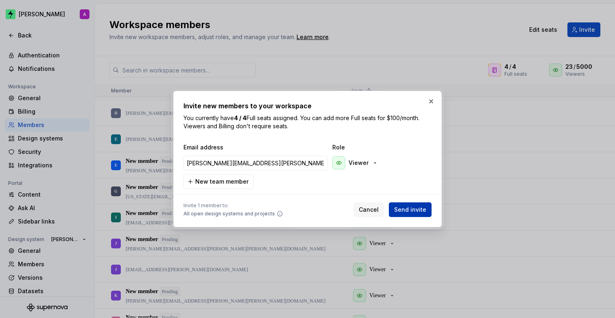
click at [425, 209] on span "Send invite" at bounding box center [410, 209] width 32 height 8
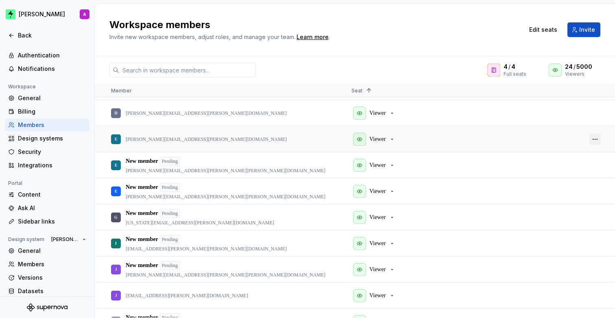
click at [600, 139] on button "button" at bounding box center [595, 138] width 11 height 11
click at [570, 179] on span "Remove from workspace" at bounding box center [564, 182] width 67 height 15
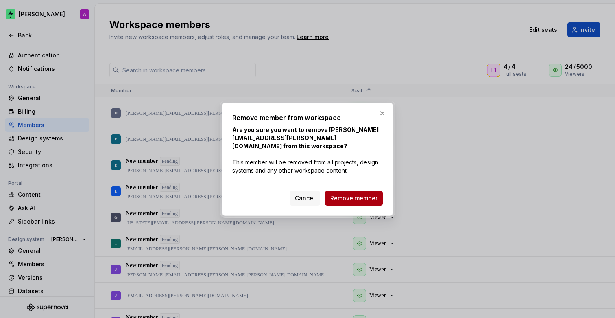
click at [354, 194] on span "Remove member" at bounding box center [353, 198] width 47 height 8
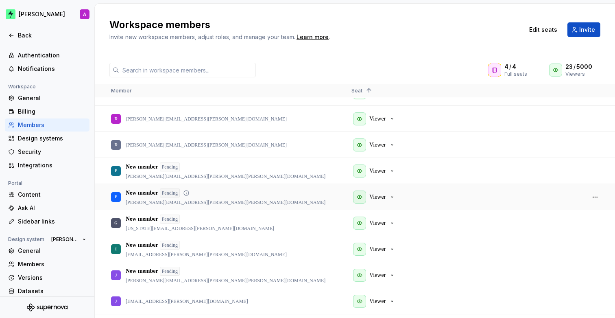
scroll to position [267, 0]
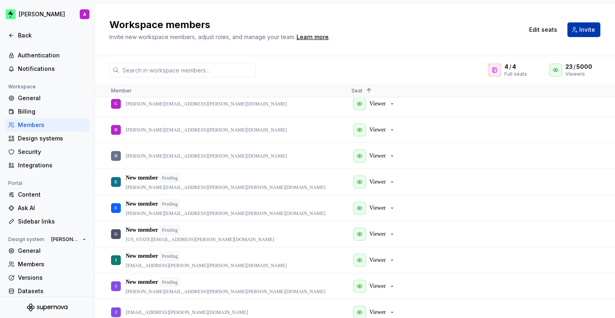
click at [593, 32] on span "Invite" at bounding box center [587, 30] width 16 height 8
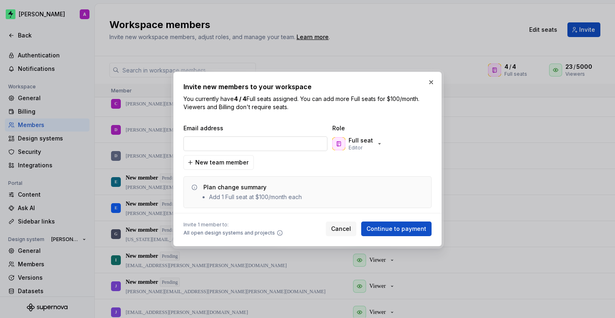
click at [225, 143] on input "email" at bounding box center [256, 143] width 144 height 15
type input "[PERSON_NAME][EMAIL_ADDRESS][PERSON_NAME][PERSON_NAME][DOMAIN_NAME]"
click at [353, 150] on p "Editor" at bounding box center [356, 147] width 14 height 7
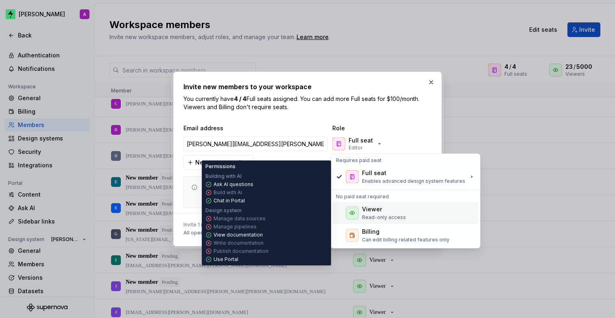
click at [362, 216] on p "Read-only access" at bounding box center [384, 217] width 44 height 7
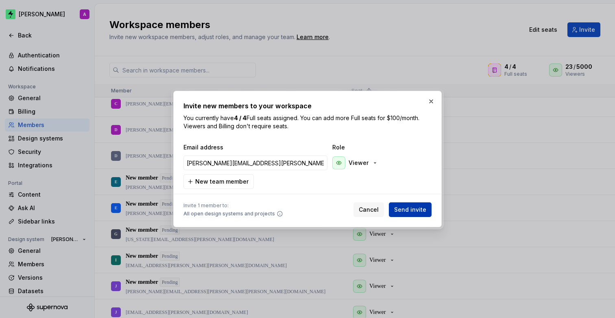
click at [415, 209] on span "Send invite" at bounding box center [410, 209] width 32 height 8
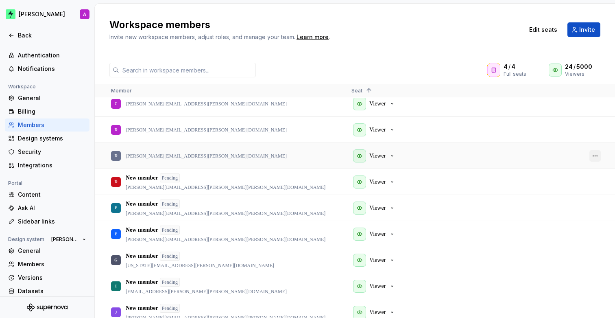
click at [594, 157] on button "button" at bounding box center [595, 155] width 11 height 11
click at [561, 196] on span "Remove from workspace" at bounding box center [564, 199] width 67 height 15
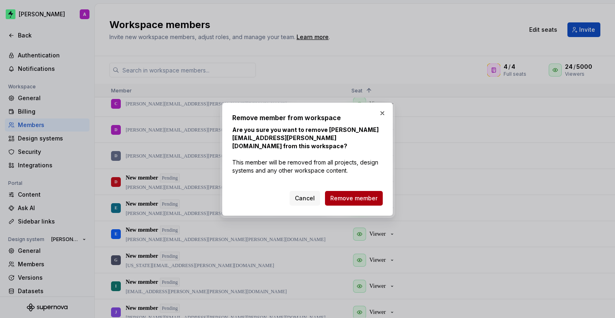
click at [358, 195] on span "Remove member" at bounding box center [353, 198] width 47 height 8
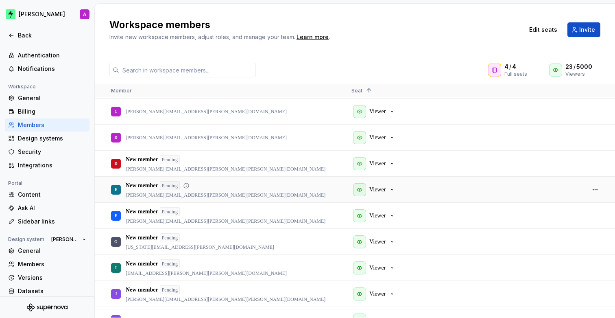
scroll to position [259, 0]
click at [600, 137] on button "button" at bounding box center [595, 138] width 11 height 11
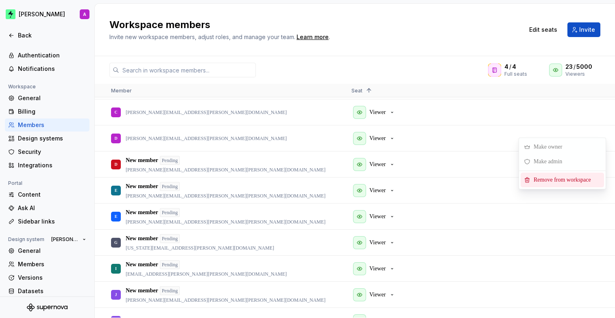
click at [574, 180] on span "Remove from workspace" at bounding box center [564, 180] width 67 height 15
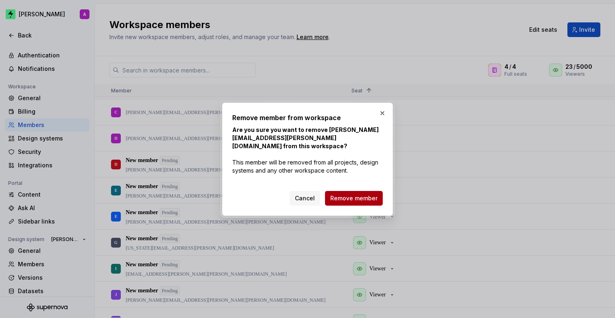
click at [352, 194] on span "Remove member" at bounding box center [353, 198] width 47 height 8
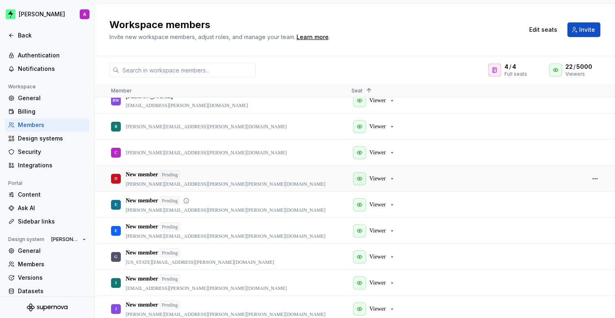
scroll to position [218, 0]
click at [580, 31] on span "Invite" at bounding box center [587, 30] width 16 height 8
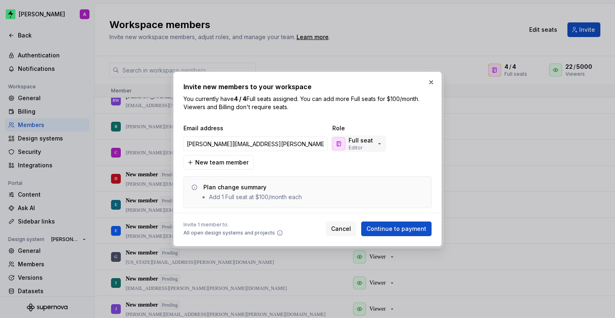
type input "[PERSON_NAME][EMAIL_ADDRESS][PERSON_NAME][PERSON_NAME][DOMAIN_NAME]"
click at [358, 143] on p "Full seat" at bounding box center [361, 140] width 24 height 8
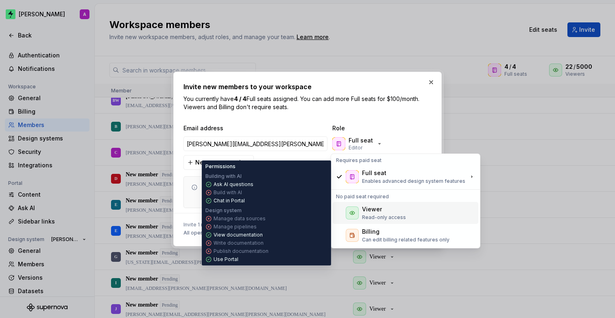
click at [366, 207] on div "Viewer" at bounding box center [372, 209] width 20 height 8
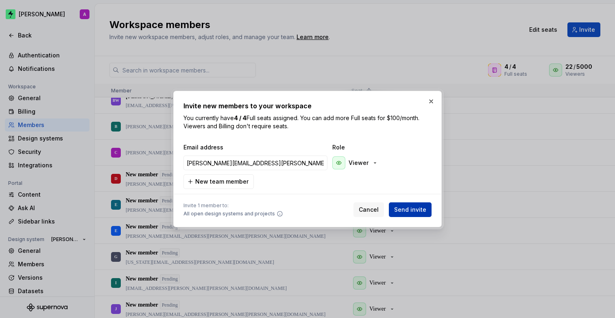
click at [418, 209] on span "Send invite" at bounding box center [410, 209] width 32 height 8
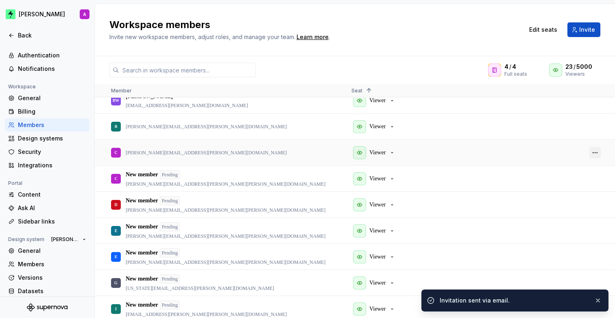
click at [592, 151] on button "button" at bounding box center [595, 152] width 11 height 11
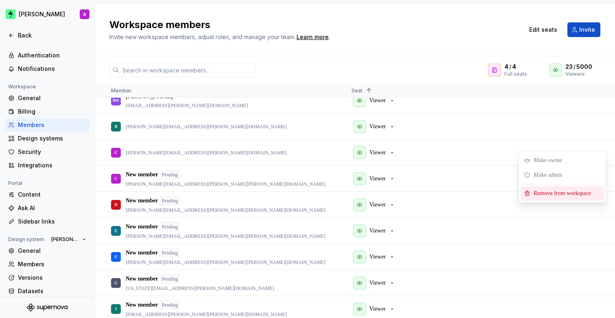
click at [539, 193] on span "Remove from workspace" at bounding box center [564, 193] width 67 height 15
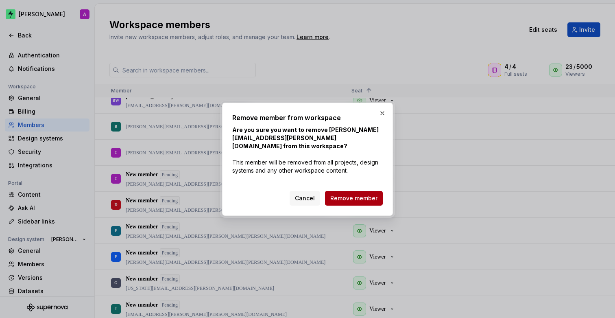
click at [366, 191] on button "Remove member" at bounding box center [354, 198] width 58 height 15
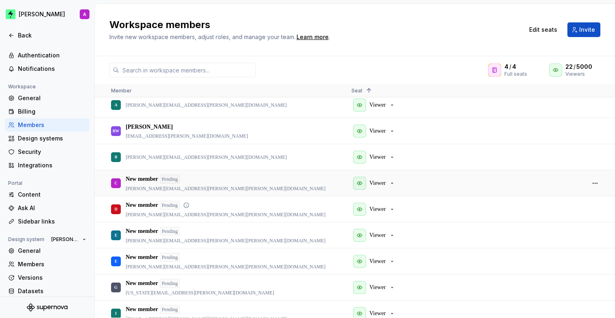
scroll to position [188, 0]
click at [585, 30] on span "Invite" at bounding box center [587, 30] width 16 height 8
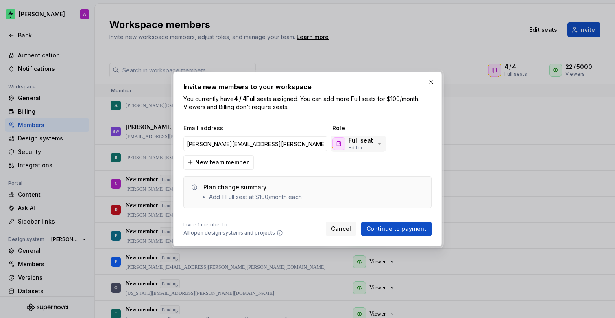
type input "[PERSON_NAME][EMAIL_ADDRESS][PERSON_NAME][PERSON_NAME][DOMAIN_NAME]"
click at [359, 145] on p "Editor" at bounding box center [356, 147] width 14 height 7
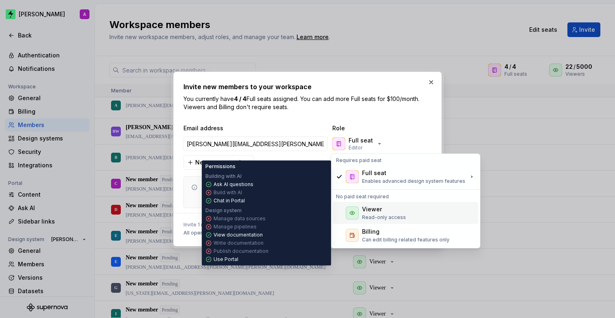
click at [378, 213] on div "Viewer" at bounding box center [372, 209] width 20 height 8
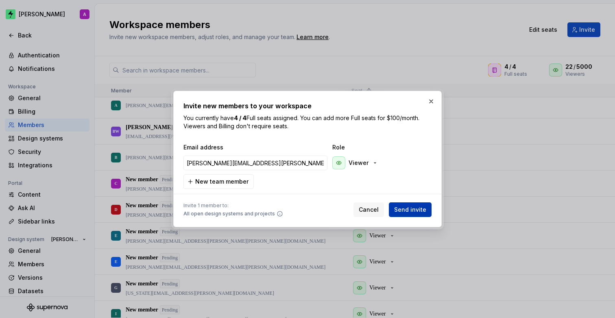
click at [420, 208] on span "Send invite" at bounding box center [410, 209] width 32 height 8
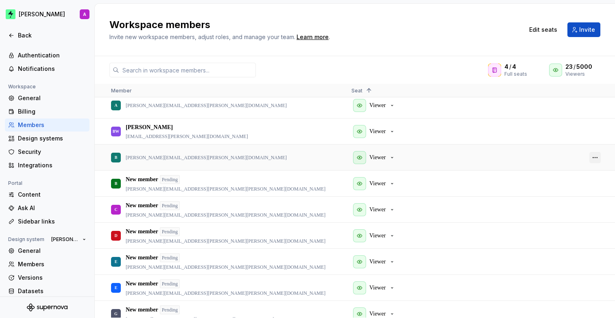
click at [597, 155] on button "button" at bounding box center [595, 157] width 11 height 11
click at [571, 193] on span "Remove from workspace" at bounding box center [564, 197] width 67 height 15
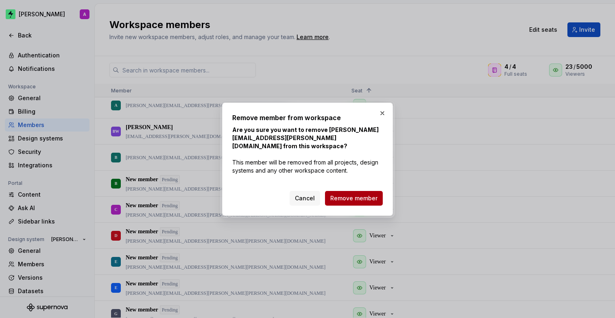
click at [354, 194] on span "Remove member" at bounding box center [353, 198] width 47 height 8
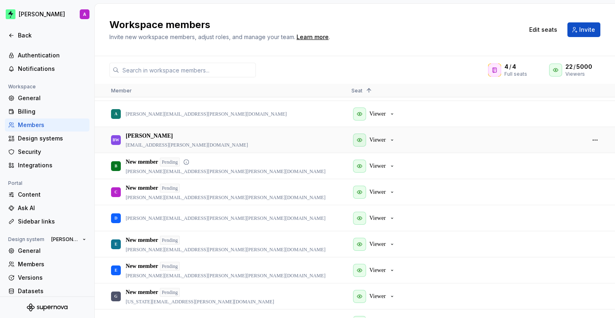
scroll to position [178, 0]
click at [579, 33] on button "Invite" at bounding box center [584, 29] width 33 height 15
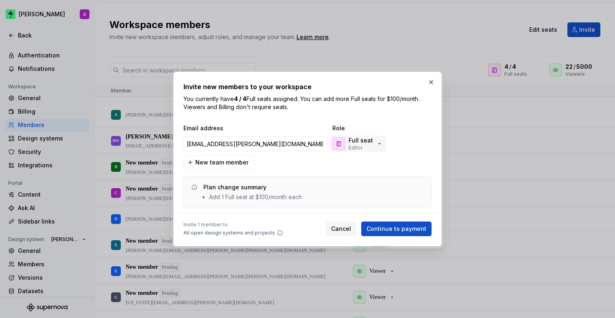
type input "[EMAIL_ADDRESS][PERSON_NAME][DOMAIN_NAME]"
click at [368, 138] on p "Full seat" at bounding box center [361, 140] width 24 height 8
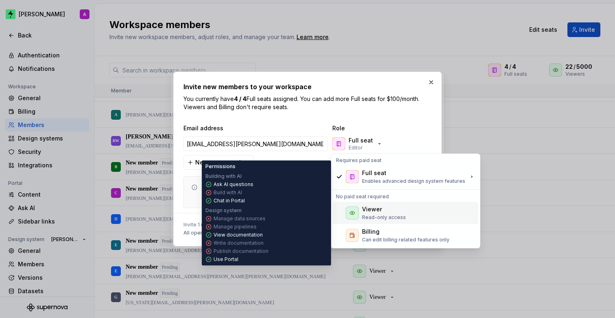
click at [370, 211] on div "Viewer" at bounding box center [372, 209] width 20 height 8
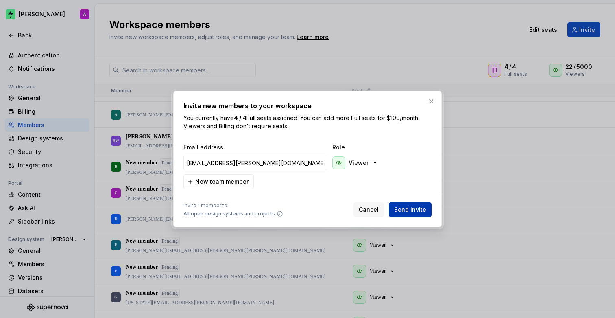
click at [406, 208] on span "Send invite" at bounding box center [410, 209] width 32 height 8
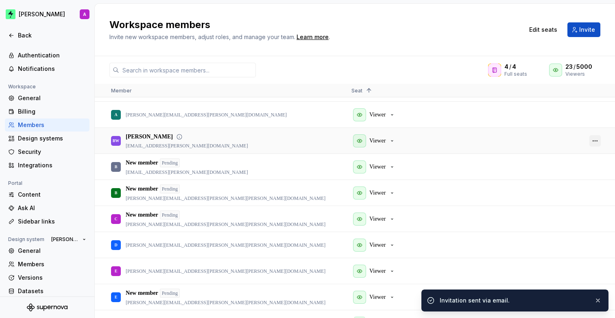
click at [594, 138] on button "button" at bounding box center [595, 140] width 11 height 11
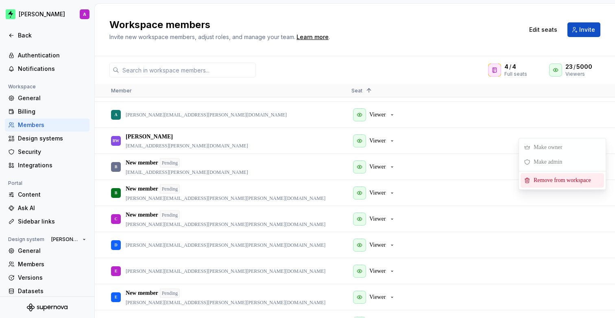
click at [548, 175] on span "Remove from workspace" at bounding box center [564, 180] width 67 height 15
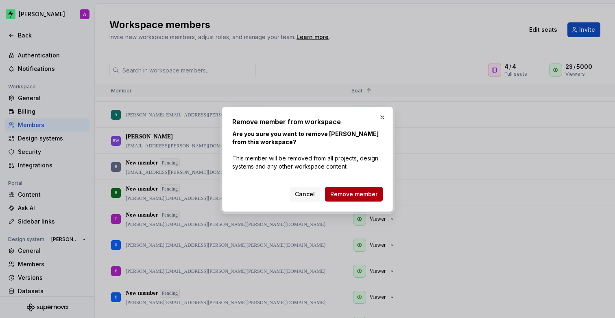
click at [367, 192] on span "Remove member" at bounding box center [353, 194] width 47 height 8
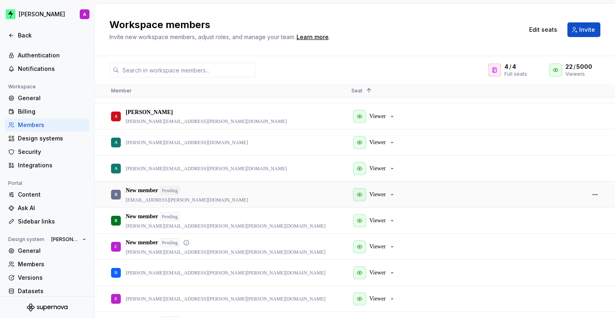
scroll to position [116, 0]
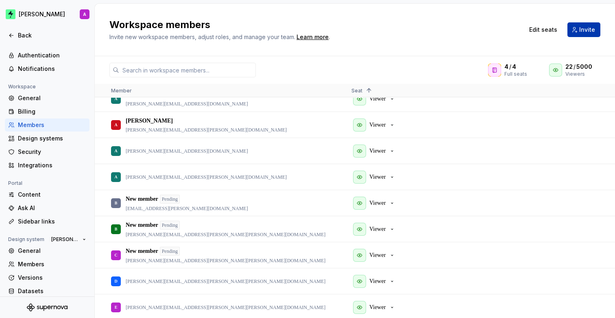
click at [588, 33] on span "Invite" at bounding box center [587, 30] width 16 height 8
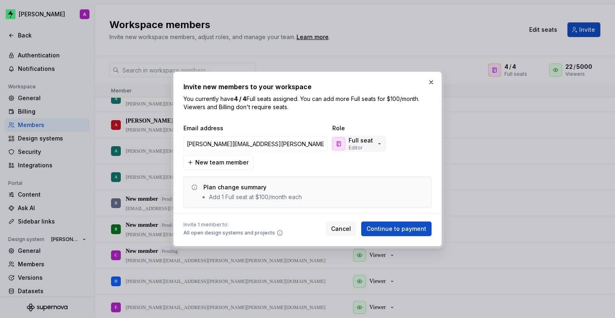
type input "[PERSON_NAME][EMAIL_ADDRESS][PERSON_NAME][PERSON_NAME][DOMAIN_NAME]"
click at [361, 145] on p "Editor" at bounding box center [356, 147] width 14 height 7
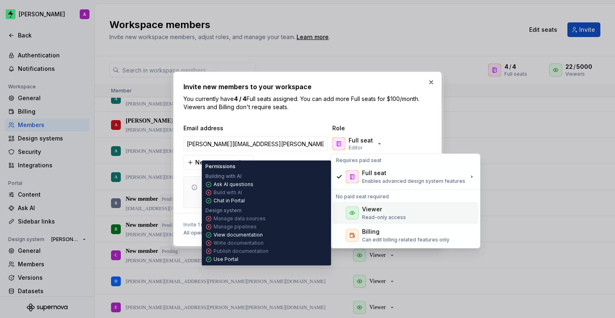
click at [383, 210] on div "Viewer" at bounding box center [384, 209] width 44 height 8
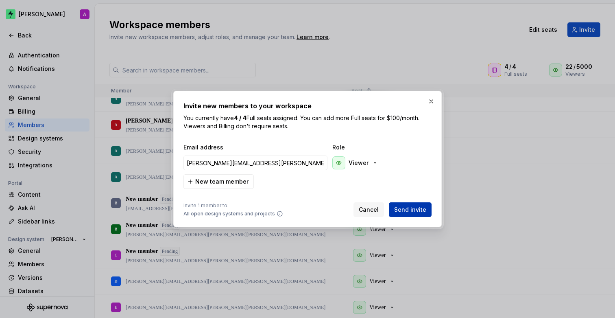
click at [420, 209] on span "Send invite" at bounding box center [410, 209] width 32 height 8
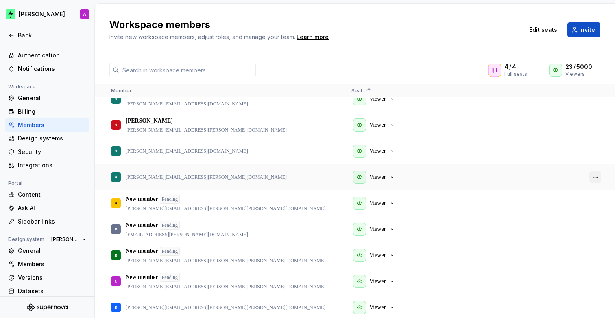
click at [600, 177] on button "button" at bounding box center [595, 176] width 11 height 11
click at [567, 217] on span "Remove from workspace" at bounding box center [564, 219] width 67 height 15
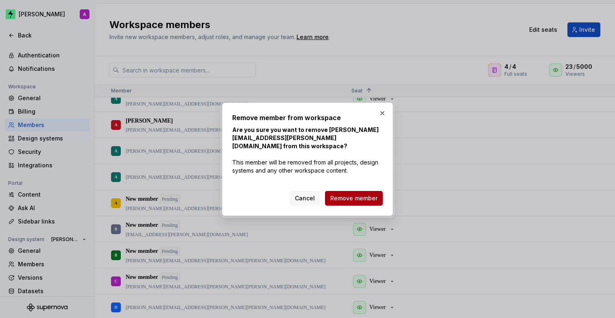
click at [369, 196] on span "Remove member" at bounding box center [353, 198] width 47 height 8
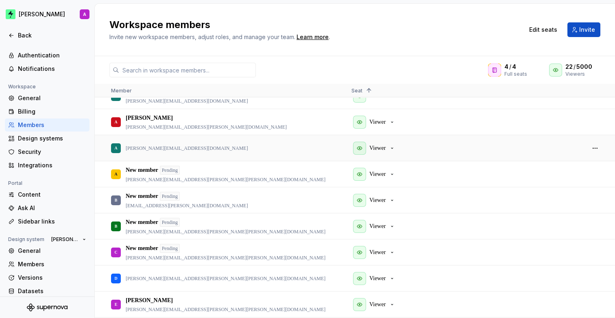
scroll to position [122, 0]
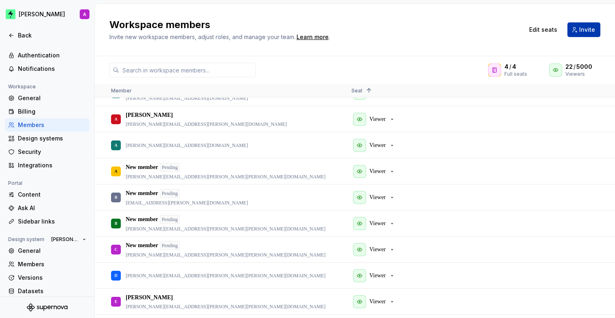
click at [577, 35] on button "Invite" at bounding box center [584, 29] width 33 height 15
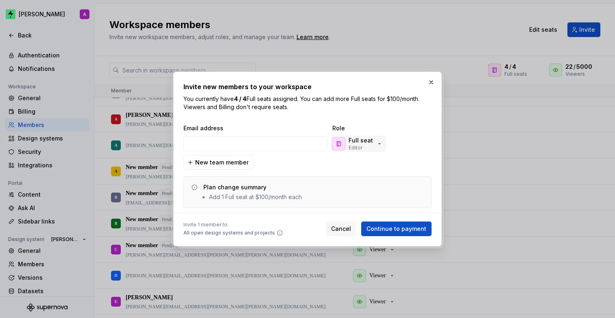
click at [361, 143] on p "Full seat" at bounding box center [361, 140] width 24 height 8
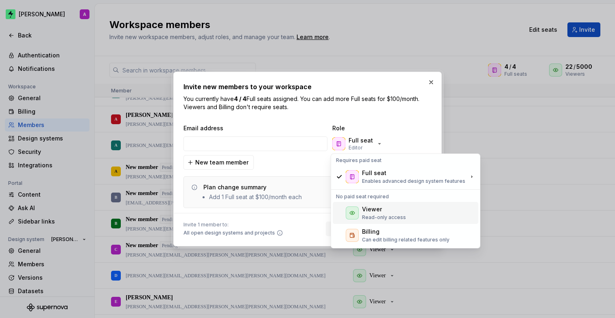
click at [363, 205] on div "Viewer Read-only access" at bounding box center [406, 213] width 146 height 22
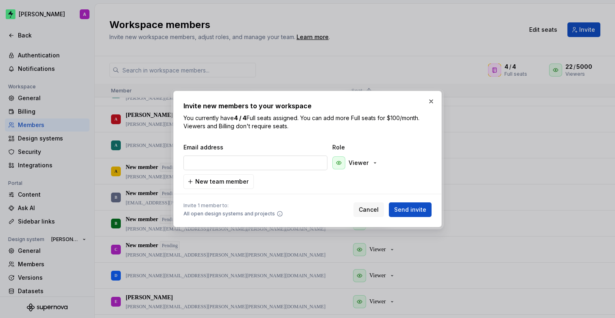
click at [269, 162] on input "email" at bounding box center [256, 162] width 144 height 15
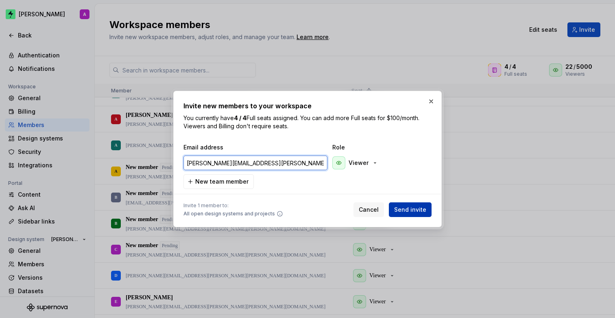
type input "[PERSON_NAME][EMAIL_ADDRESS][PERSON_NAME][DOMAIN_NAME]"
click at [418, 209] on span "Send invite" at bounding box center [410, 209] width 32 height 8
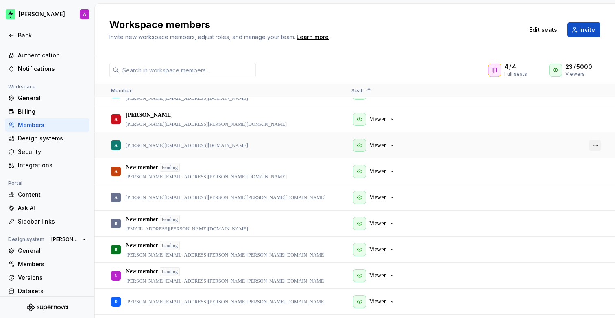
click at [596, 143] on button "button" at bounding box center [595, 145] width 11 height 11
click at [535, 186] on span "Remove from workspace" at bounding box center [564, 186] width 67 height 15
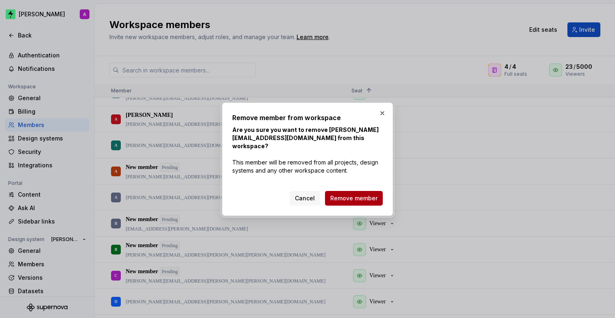
click at [365, 191] on button "Remove member" at bounding box center [354, 198] width 58 height 15
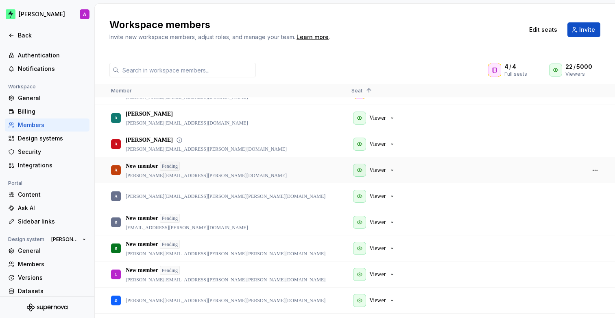
scroll to position [94, 0]
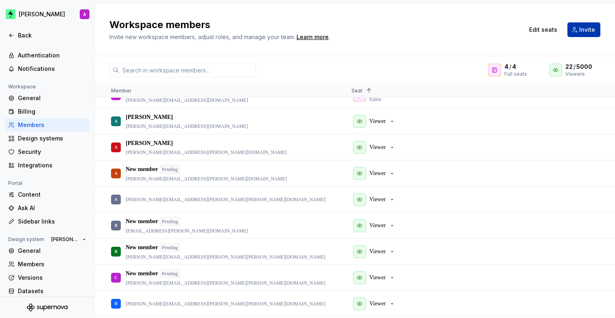
click at [585, 26] on span "Invite" at bounding box center [587, 30] width 16 height 8
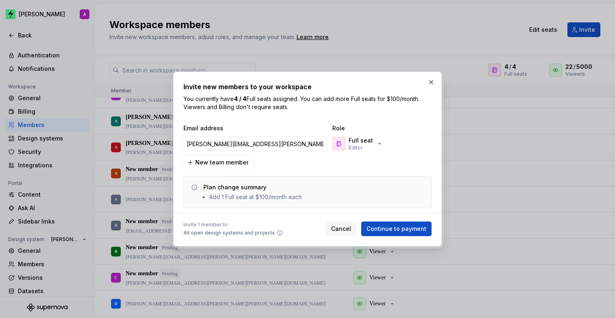
type input "[PERSON_NAME][EMAIL_ADDRESS][PERSON_NAME][PERSON_NAME][DOMAIN_NAME]"
click at [395, 145] on div "Full seat Editor" at bounding box center [371, 143] width 81 height 16
click at [371, 144] on div "Full seat Editor" at bounding box center [357, 143] width 50 height 15
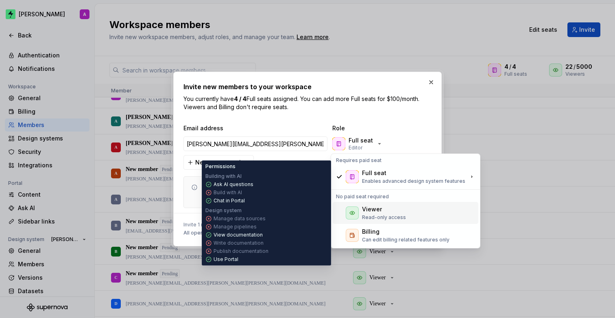
click at [378, 216] on p "Read-only access" at bounding box center [384, 217] width 44 height 7
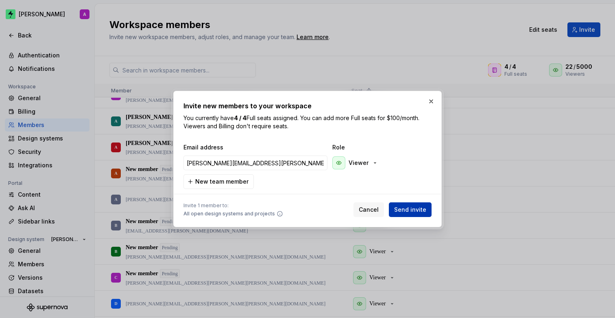
click at [405, 211] on span "Send invite" at bounding box center [410, 209] width 32 height 8
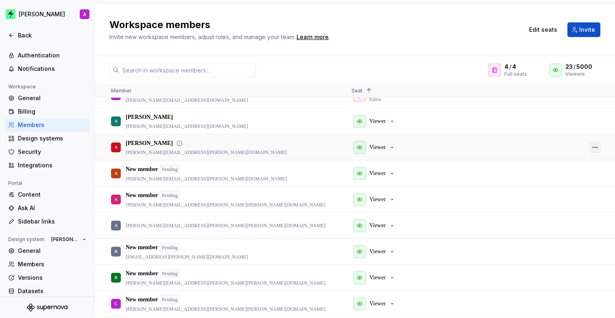
click at [595, 147] on button "button" at bounding box center [595, 147] width 11 height 11
click at [576, 190] on span "Remove from workspace" at bounding box center [564, 190] width 67 height 15
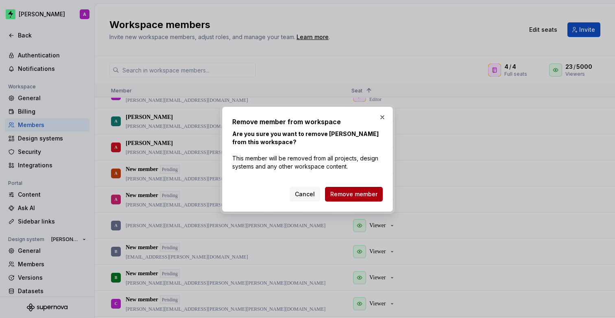
click at [355, 189] on button "Remove member" at bounding box center [354, 194] width 58 height 15
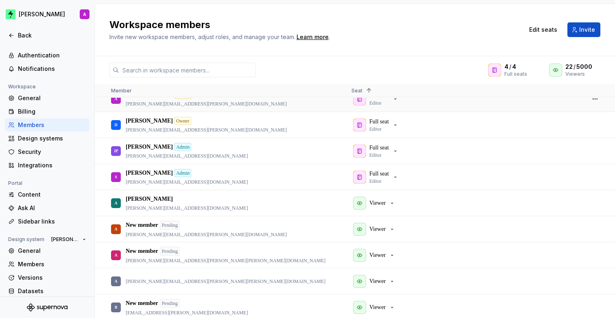
scroll to position [0, 0]
